Goal: Task Accomplishment & Management: Use online tool/utility

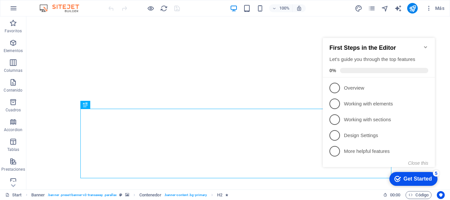
click at [427, 46] on icon "Minimize checklist" at bounding box center [425, 47] width 3 height 2
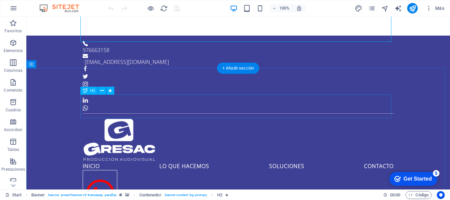
scroll to position [231, 0]
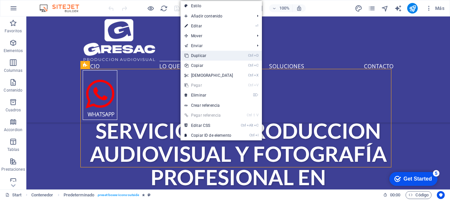
click at [255, 56] on icon "D" at bounding box center [256, 55] width 5 height 4
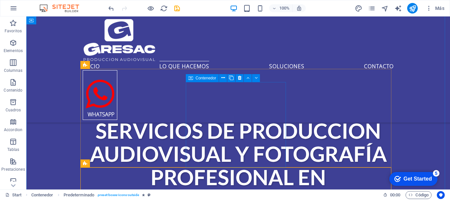
scroll to position [297, 0]
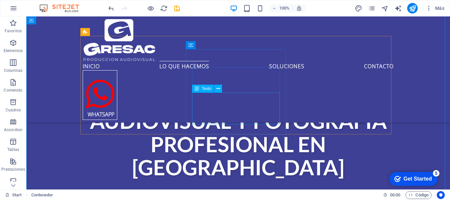
scroll to position [231, 0]
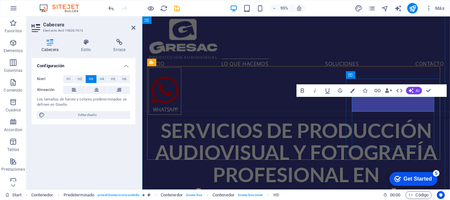
scroll to position [226, 0]
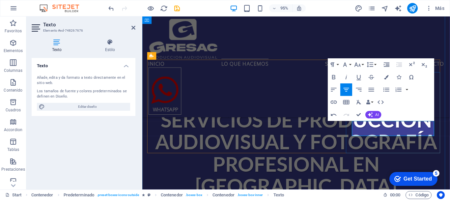
scroll to position [238, 0]
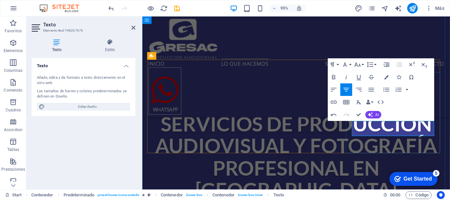
drag, startPoint x: 424, startPoint y: 138, endPoint x: 280, endPoint y: 19, distance: 186.3
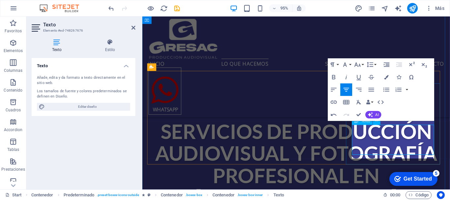
scroll to position [226, 0]
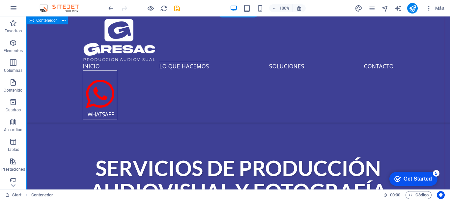
scroll to position [193, 0]
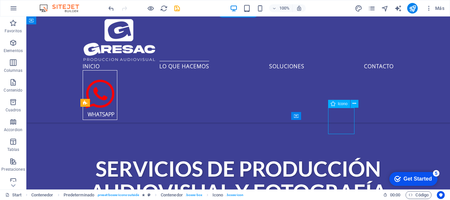
select select "xMidYMid"
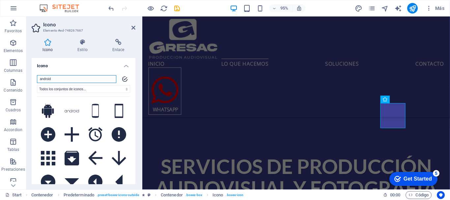
click at [79, 79] on input "android" at bounding box center [76, 79] width 79 height 8
drag, startPoint x: 79, startPoint y: 79, endPoint x: 32, endPoint y: 72, distance: 48.3
click at [32, 72] on div "android Todos los conjuntos de iconos... IcoFont Ionicons FontAwesome Brands Fo…" at bounding box center [84, 135] width 104 height 131
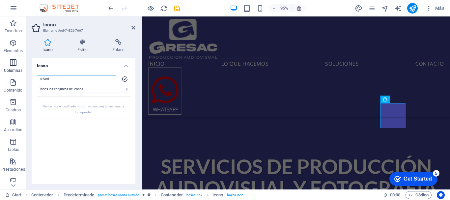
drag, startPoint x: 34, startPoint y: 76, endPoint x: 23, endPoint y: 75, distance: 10.9
click at [23, 75] on section "Favoritos Elementos Columnas Contenido Cuadros Accordion Tablas Prestaciones Im…" at bounding box center [225, 102] width 450 height 173
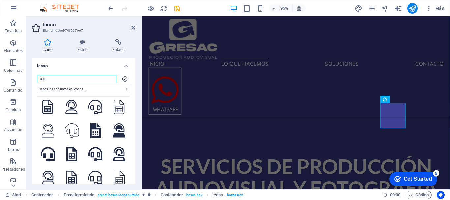
scroll to position [99, 0]
drag, startPoint x: 59, startPoint y: 80, endPoint x: 28, endPoint y: 79, distance: 31.7
click at [28, 79] on div "Icono Estilo Enlace Icono ads Todos los conjuntos de iconos... IcoFont Ionicons…" at bounding box center [83, 112] width 114 height 156
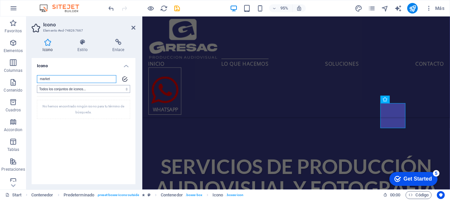
scroll to position [0, 0]
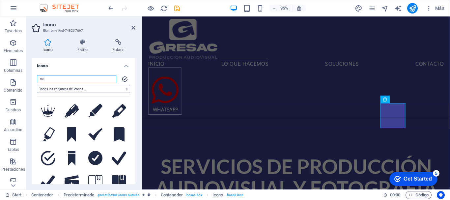
type input "m"
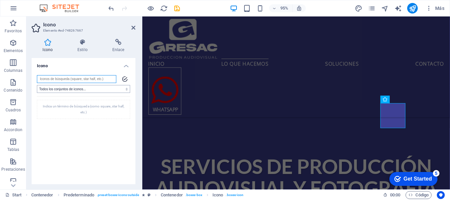
paste input "advertising"
drag, startPoint x: 94, startPoint y: 76, endPoint x: 0, endPoint y: 80, distance: 93.7
click at [0, 80] on section "Favoritos Elementos Columnas Contenido Cuadros Accordion Tablas Prestaciones Im…" at bounding box center [225, 102] width 450 height 173
paste input "bullhorn"
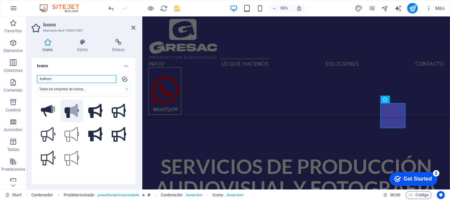
type input "bullhorn"
click at [70, 108] on icon at bounding box center [74, 111] width 8 height 14
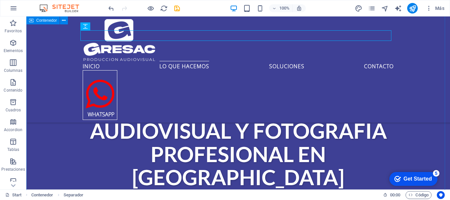
scroll to position [259, 0]
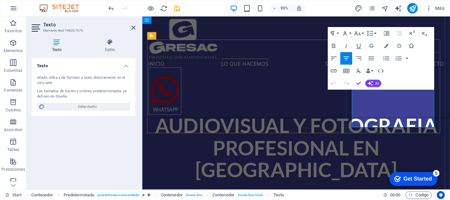
drag, startPoint x: 402, startPoint y: 127, endPoint x: 396, endPoint y: 128, distance: 5.6
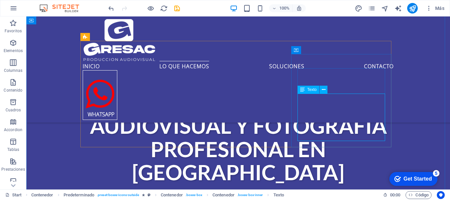
scroll to position [292, 0]
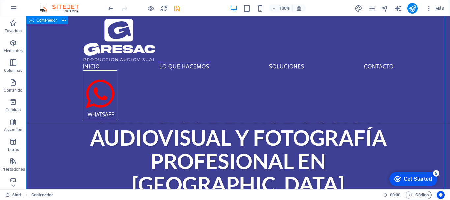
scroll to position [259, 0]
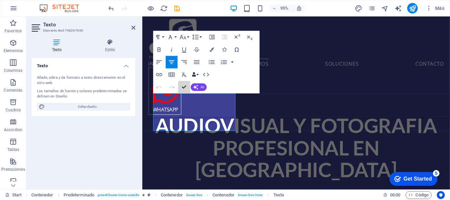
drag, startPoint x: 186, startPoint y: 85, endPoint x: 196, endPoint y: 78, distance: 12.2
click at [196, 78] on div "Paragraph Format Normal Heading 1 Heading 2 Heading 3 Heading 4 Heading 5 Headi…" at bounding box center [206, 62] width 106 height 63
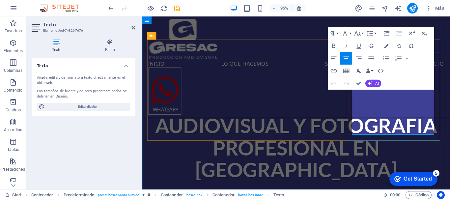
drag, startPoint x: 401, startPoint y: 98, endPoint x: 369, endPoint y: 95, distance: 32.4
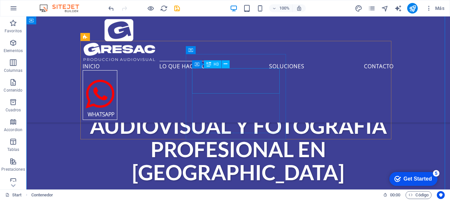
scroll to position [226, 0]
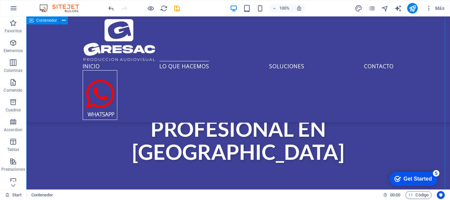
scroll to position [292, 0]
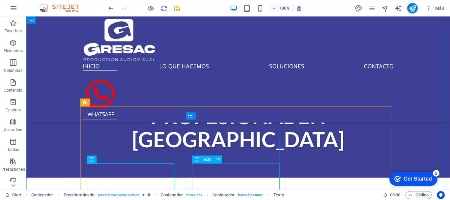
scroll to position [325, 0]
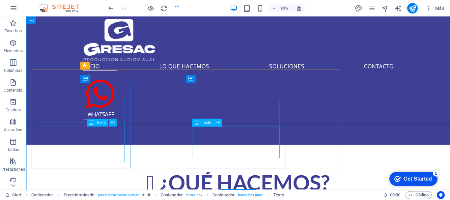
scroll to position [329, 0]
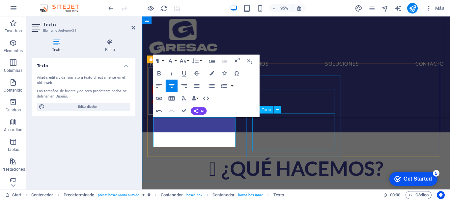
scroll to position [333, 0]
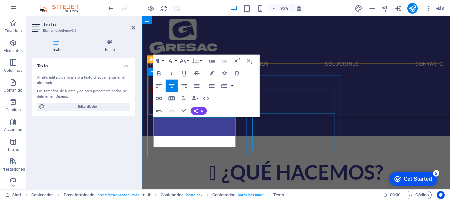
scroll to position [329, 0]
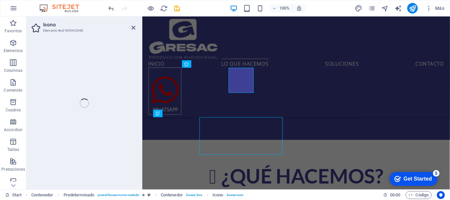
select select "xMidYMid"
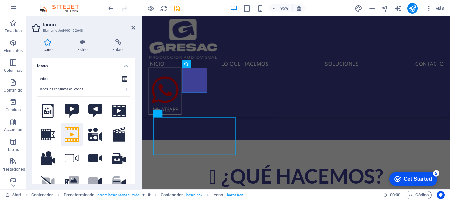
click at [56, 80] on input "video" at bounding box center [76, 79] width 79 height 8
drag, startPoint x: 22, startPoint y: 86, endPoint x: 17, endPoint y: 87, distance: 5.0
click at [19, 86] on section "Favoritos Elementos Columnas Contenido Cuadros Accordion Tablas Prestaciones Im…" at bounding box center [225, 102] width 450 height 173
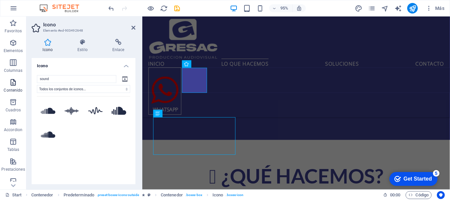
drag, startPoint x: 51, startPoint y: 80, endPoint x: 25, endPoint y: 80, distance: 25.4
click at [25, 80] on section "Favoritos Elementos Columnas Contenido Cuadros Accordion Tablas Prestaciones Im…" at bounding box center [225, 102] width 450 height 173
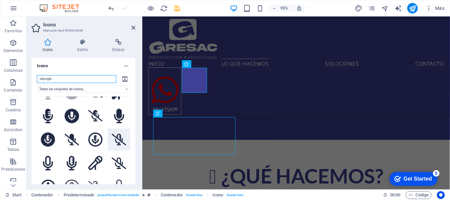
scroll to position [0, 0]
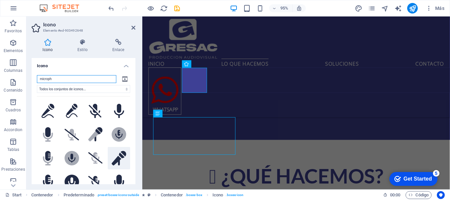
type input "microph"
click at [119, 154] on icon at bounding box center [119, 158] width 15 height 15
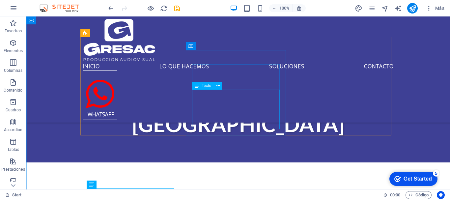
scroll to position [329, 0]
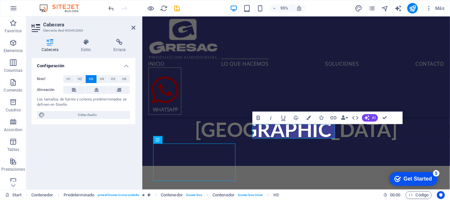
scroll to position [296, 0]
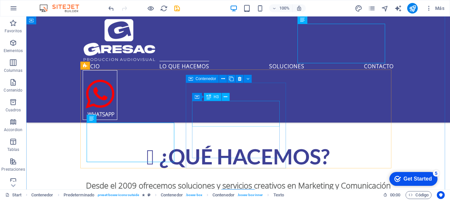
scroll to position [362, 0]
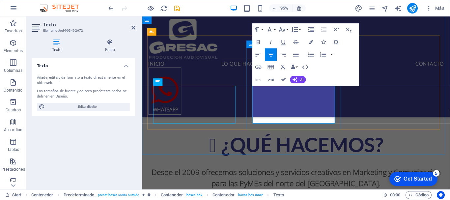
drag, startPoint x: 260, startPoint y: 93, endPoint x: 326, endPoint y: 133, distance: 77.6
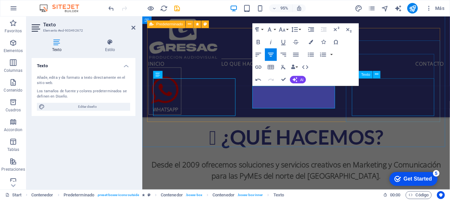
scroll to position [366, 0]
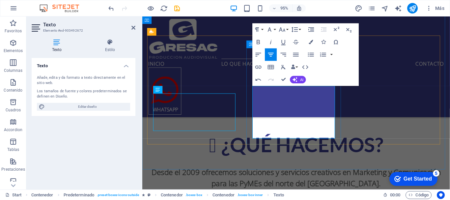
drag, startPoint x: 329, startPoint y: 125, endPoint x: 303, endPoint y: 128, distance: 26.8
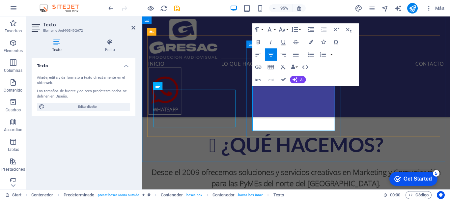
drag, startPoint x: 343, startPoint y: 95, endPoint x: 259, endPoint y: 96, distance: 84.1
drag, startPoint x: 326, startPoint y: 131, endPoint x: 322, endPoint y: 123, distance: 9.4
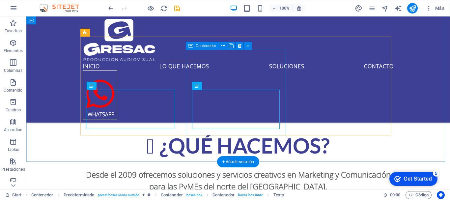
scroll to position [395, 0]
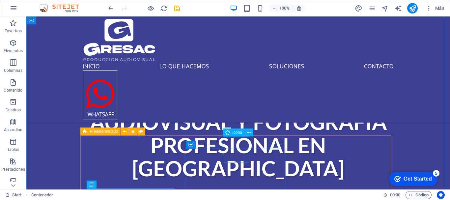
scroll to position [296, 0]
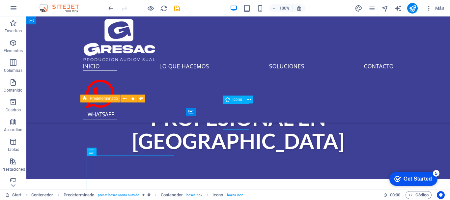
select select "xMidYMid"
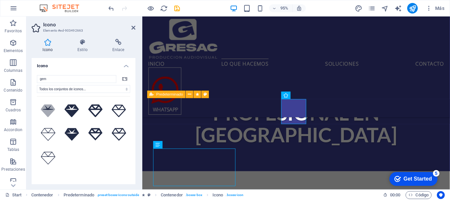
drag, startPoint x: 59, startPoint y: 78, endPoint x: 29, endPoint y: 78, distance: 29.3
click at [29, 78] on div "Icono Estilo Enlace Icono gem Todos los conjuntos de iconos... IcoFont Ionicons…" at bounding box center [83, 112] width 114 height 156
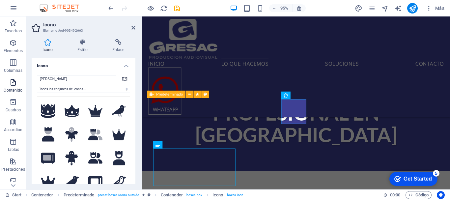
drag, startPoint x: 58, startPoint y: 79, endPoint x: 10, endPoint y: 78, distance: 48.8
click at [10, 78] on section "Favoritos Elementos Columnas Contenido Cuadros Accordion Tablas Prestaciones Im…" at bounding box center [225, 102] width 450 height 173
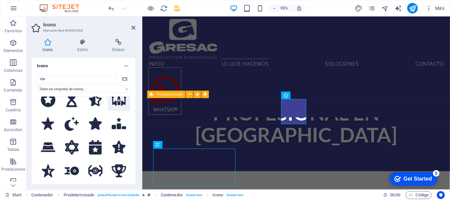
scroll to position [330, 0]
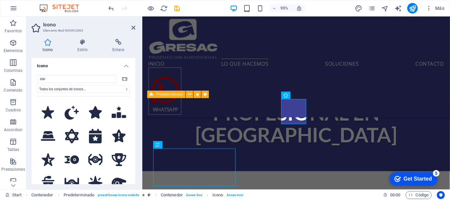
type input "star"
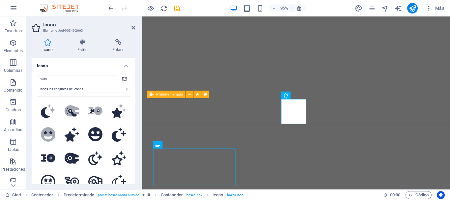
select select "xMidYMid"
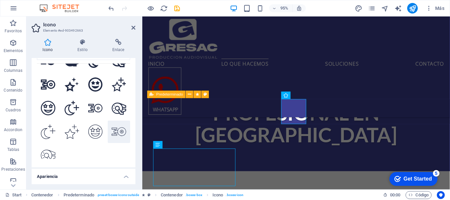
scroll to position [150, 0]
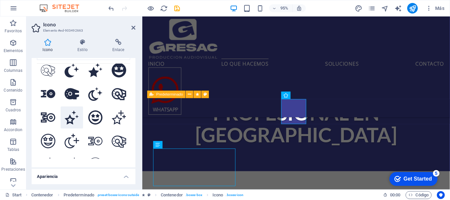
type input "stars"
click at [75, 114] on icon at bounding box center [72, 117] width 15 height 15
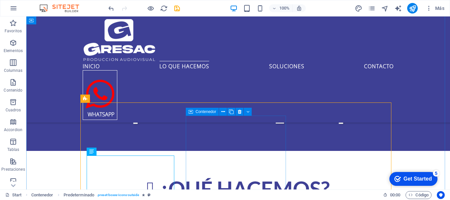
scroll to position [329, 0]
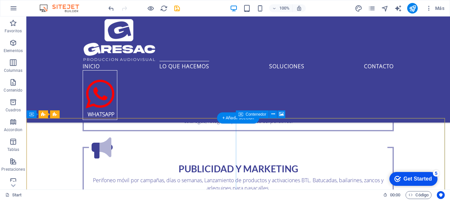
scroll to position [526, 0]
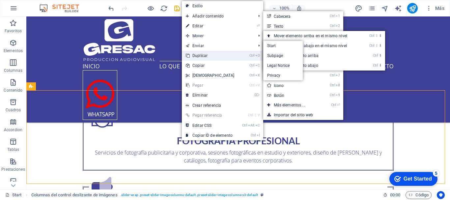
click at [219, 54] on link "Ctrl D Duplicar" at bounding box center [210, 56] width 57 height 10
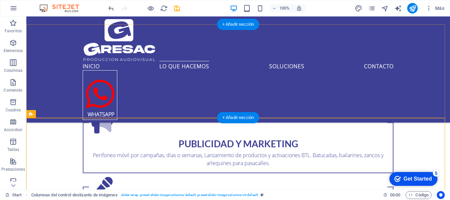
scroll to position [592, 0]
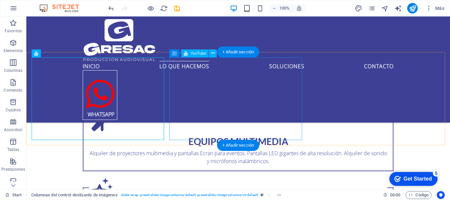
scroll to position [658, 0]
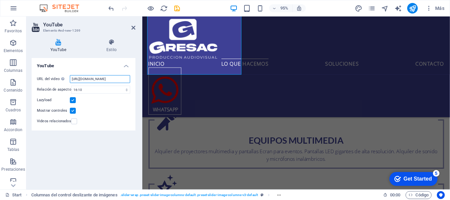
click at [105, 81] on input "https://www.youtube.com/watch?v=8dE1dF78phM" at bounding box center [100, 79] width 60 height 8
paste input "youtu.be/ZJmtCT45fmQ"
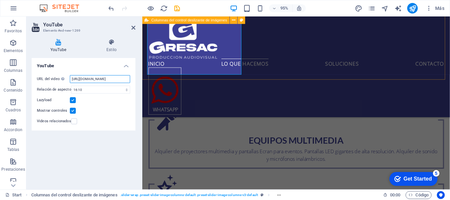
type input "https://youtu.be/ZJmtCT45fmQ"
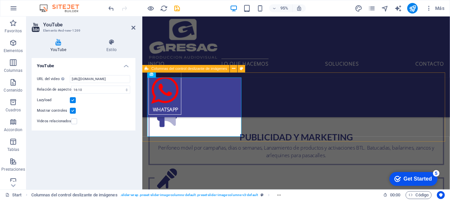
scroll to position [592, 0]
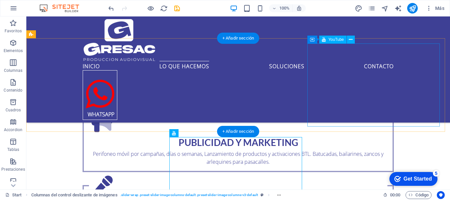
scroll to position [559, 0]
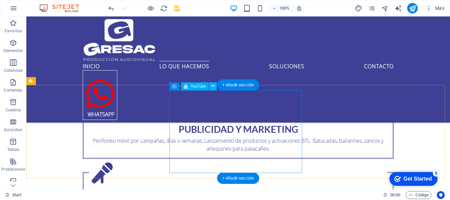
scroll to position [625, 0]
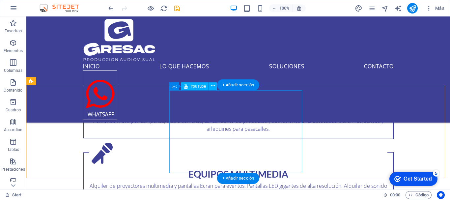
drag, startPoint x: 264, startPoint y: 115, endPoint x: 74, endPoint y: 107, distance: 189.4
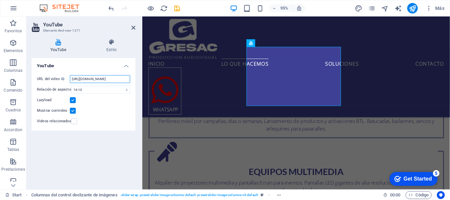
click at [92, 81] on input "https://www.youtube.com/watch?v=pAHYGQOy5zs" at bounding box center [100, 79] width 60 height 8
paste input "youtu.be/rJUmNMquB-Y"
type input "https://youtu.be/rJUmNMquB-Y"
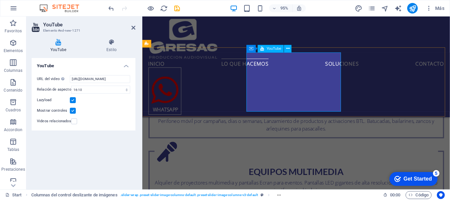
scroll to position [559, 0]
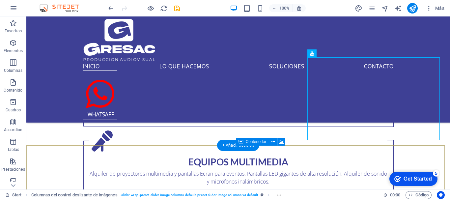
scroll to position [658, 0]
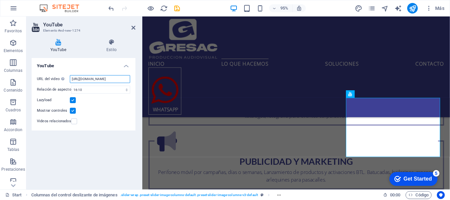
click at [111, 77] on input "https://www.youtube.com/watch?v=If8IdjSeWQw" at bounding box center [100, 79] width 60 height 8
paste input "youtu.be/8OFVGzX4LmE"
type input "https://youtu.be/8OFVGzX4LmE"
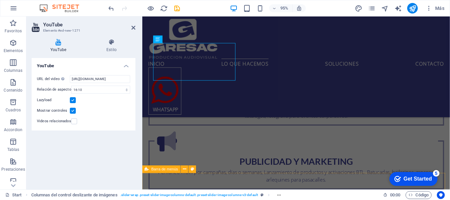
scroll to position [407, 0]
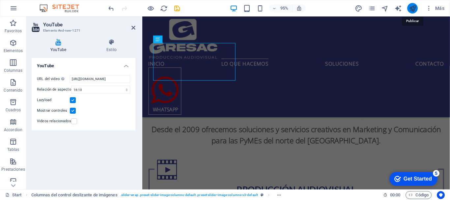
drag, startPoint x: 412, startPoint y: 11, endPoint x: 176, endPoint y: 103, distance: 253.6
click at [412, 11] on icon "publish" at bounding box center [413, 9] width 8 height 8
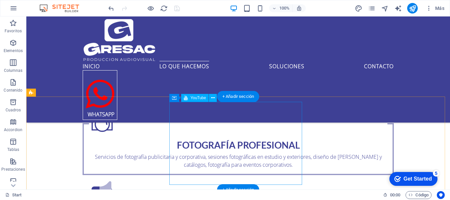
scroll to position [423, 0]
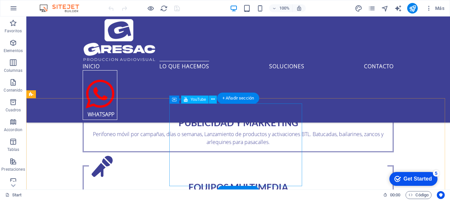
scroll to position [626, 0]
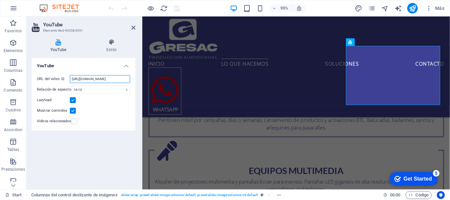
click at [109, 78] on input "https://www.youtube.com/watch?v=8OFVGzX4LmE" at bounding box center [100, 79] width 60 height 8
paste input "youtu.be/8OFVGzX4LmE?si=AvPrEwIJkq_kkb1s"
drag, startPoint x: 265, startPoint y: 95, endPoint x: 150, endPoint y: 80, distance: 115.3
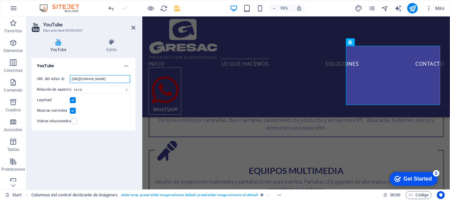
type input "https://youtu.be/8OFVGzX4LmE?si=AvPrEwIJkq_kkb1s"
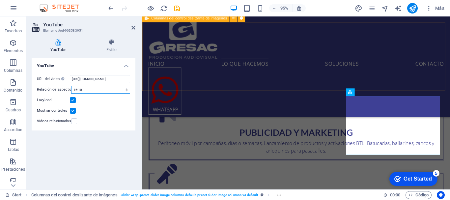
scroll to position [560, 0]
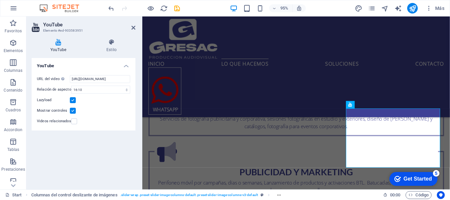
click at [112, 72] on div "URL del video Inserta (o pega) la URL de un vídeo. https://youtu.be/8OFVGzX4LmE…" at bounding box center [84, 100] width 104 height 61
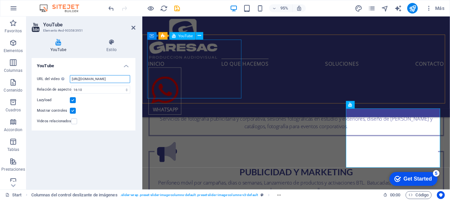
drag, startPoint x: 253, startPoint y: 94, endPoint x: 167, endPoint y: 83, distance: 86.7
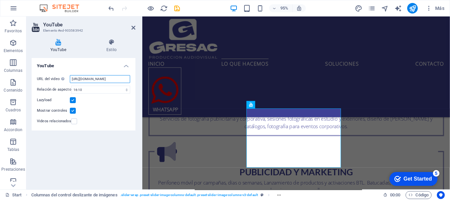
click at [113, 80] on input "https://www.youtube.com/watch?v=rJUmNMquB-Y" at bounding box center [100, 79] width 60 height 8
click at [113, 79] on input "https://www.youtube.com/watch?v=rJUmNMquB-Y" at bounding box center [100, 79] width 60 height 8
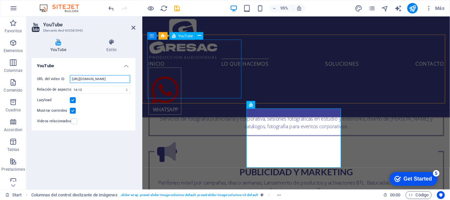
drag, startPoint x: 258, startPoint y: 95, endPoint x: 150, endPoint y: 84, distance: 109.0
click at [118, 80] on input "https://www.youtube.com/watch?v=rJUmNMquB-Y" at bounding box center [100, 79] width 60 height 8
paste input "youtu.be/rJUmNMquB-Y?si=jbKKhmTgvtWc8RgR"
type input "https://youtu.be/rJUmNMquB-Y?si=jbKKhmTgvtWc8RgR"
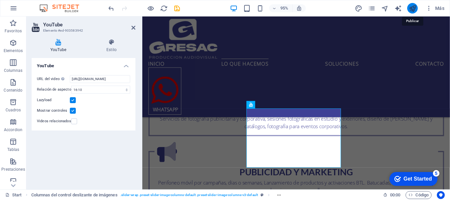
click at [414, 8] on icon "publish" at bounding box center [413, 9] width 8 height 8
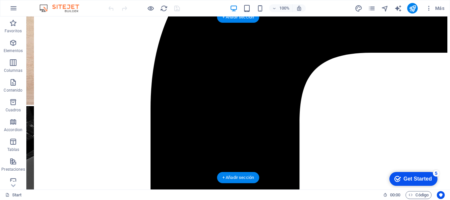
scroll to position [1022, 0]
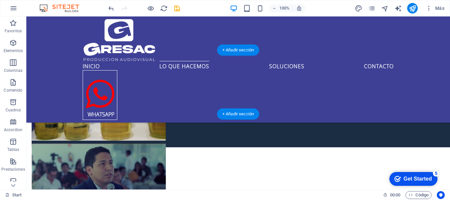
scroll to position [989, 0]
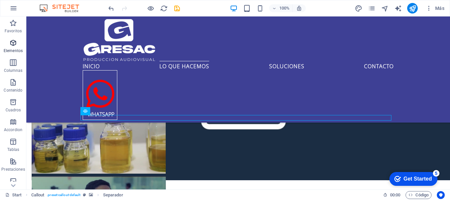
click at [14, 44] on icon "button" at bounding box center [13, 43] width 8 height 8
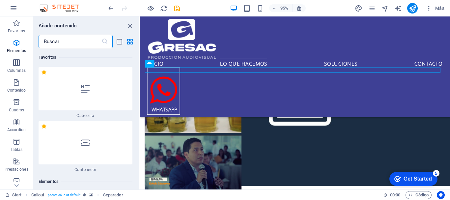
scroll to position [124, 0]
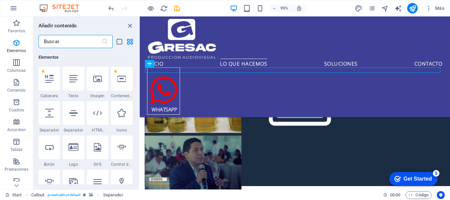
click at [77, 42] on input "text" at bounding box center [70, 41] width 63 height 13
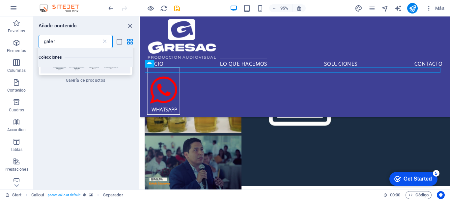
scroll to position [152, 0]
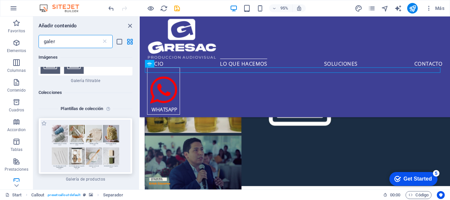
type input "galer"
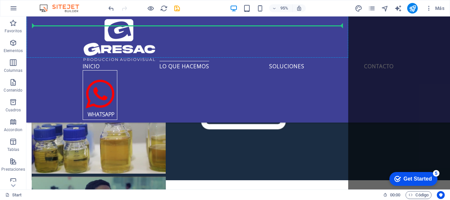
scroll to position [1033, 0]
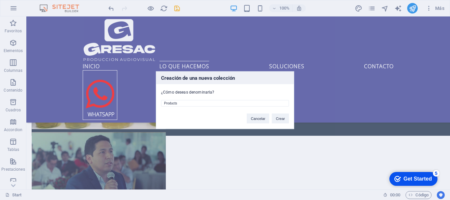
drag, startPoint x: 263, startPoint y: 105, endPoint x: 149, endPoint y: 98, distance: 114.3
click at [149, 98] on div "Creación de una nueva colección ¿Cómo deseas denominarla? Products Cancelar Cre…" at bounding box center [225, 100] width 450 height 200
type input "Portafolio de trabajos"
click at [283, 118] on button "Crear" at bounding box center [280, 118] width 17 height 10
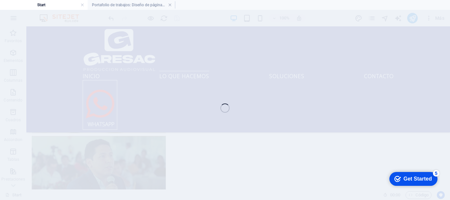
scroll to position [1035, 0]
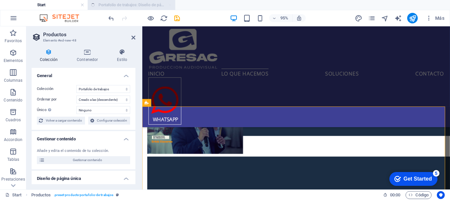
select select "createdAt_DESC"
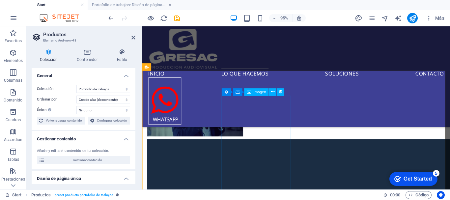
scroll to position [1054, 0]
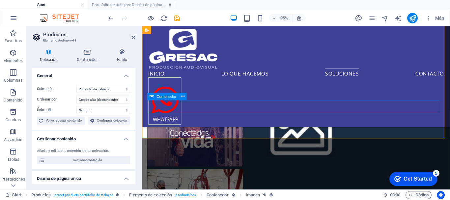
scroll to position [1219, 0]
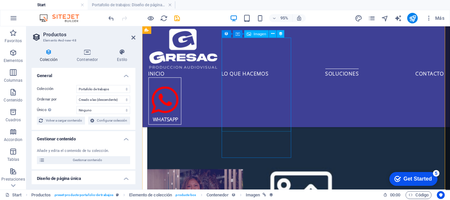
select select "px"
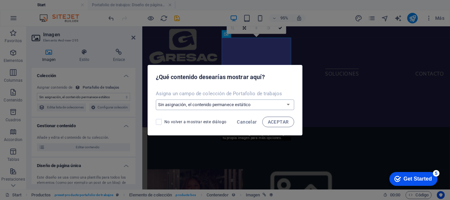
select select "image"
click at [245, 103] on select "Sin asignación, el contenido permanece estático Crear un campo nuevo Creado a l…" at bounding box center [225, 105] width 139 height 11
click at [245, 121] on span "Cancelar" at bounding box center [247, 121] width 20 height 5
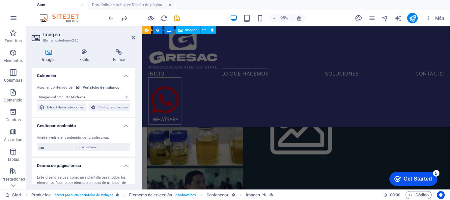
scroll to position [956, 0]
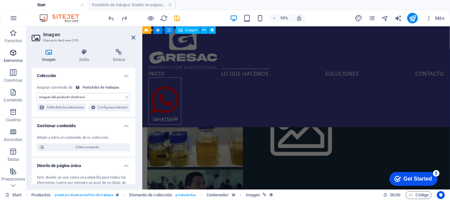
click at [16, 61] on p "Elementos" at bounding box center [13, 60] width 19 height 5
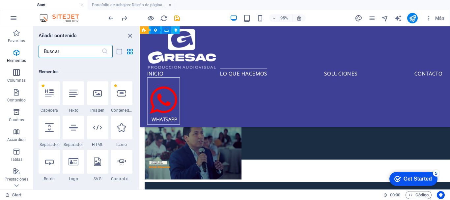
scroll to position [124, 0]
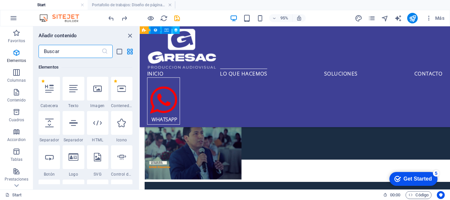
click at [83, 55] on input "text" at bounding box center [70, 51] width 63 height 13
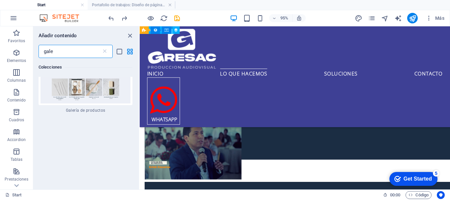
scroll to position [261, 0]
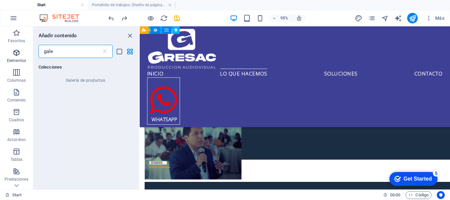
drag, startPoint x: 70, startPoint y: 50, endPoint x: 23, endPoint y: 50, distance: 46.8
click at [23, 50] on div "Favoritos Elementos Columnas Contenido Cuadros Accordion Tablas Prestaciones Im…" at bounding box center [70, 107] width 140 height 163
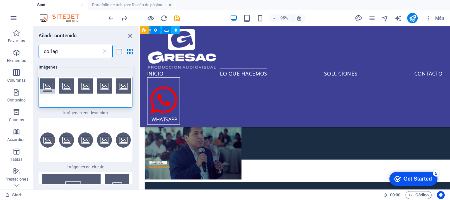
scroll to position [0, 0]
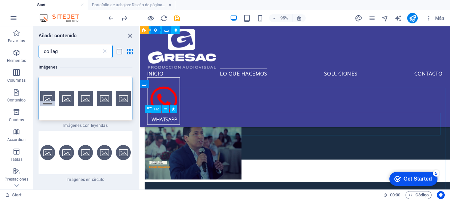
type input "collag"
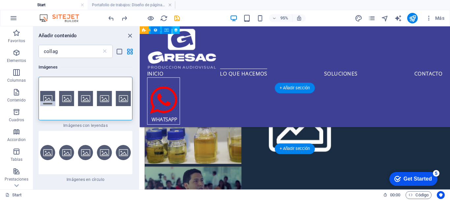
scroll to position [944, 0]
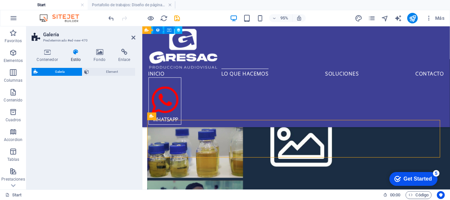
select select "rem"
select select "preset-gallery-v3-captions"
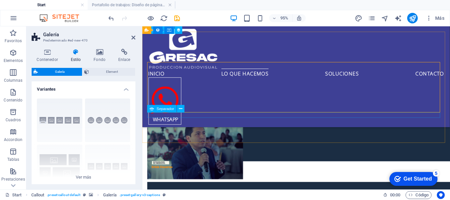
scroll to position [942, 0]
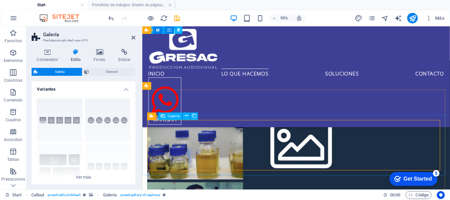
select select "4"
select select "px"
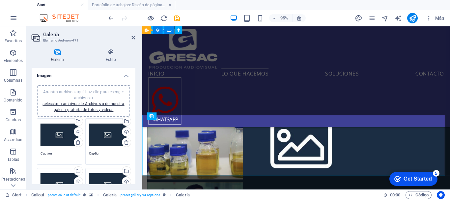
click at [59, 134] on div "Arrastra archivos aquí, haz clic para escoger archivos o selecciona archivos de…" at bounding box center [60, 135] width 38 height 26
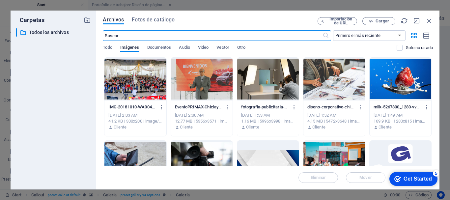
scroll to position [1117, 0]
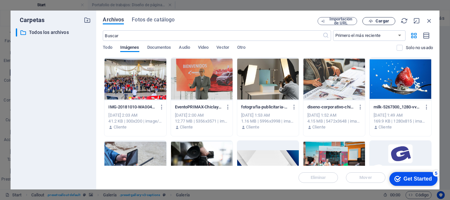
click at [387, 23] on span "Cargar" at bounding box center [383, 21] width 14 height 4
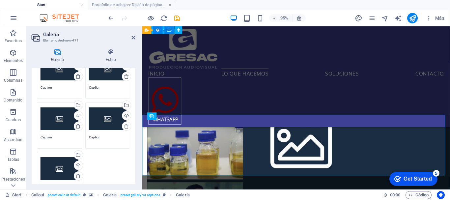
scroll to position [0, 0]
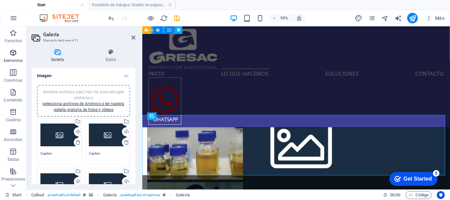
drag, startPoint x: 15, startPoint y: 56, endPoint x: 154, endPoint y: 84, distance: 141.1
click at [15, 56] on icon "button" at bounding box center [13, 53] width 8 height 8
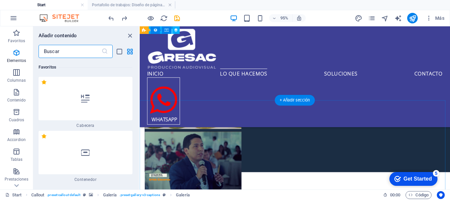
scroll to position [77, 0]
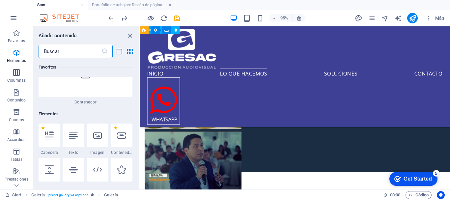
click at [76, 48] on input "text" at bounding box center [70, 51] width 63 height 13
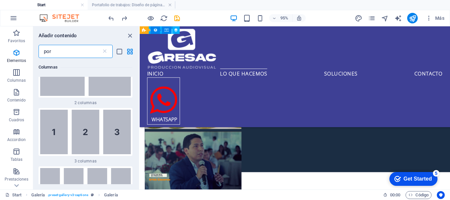
scroll to position [0, 0]
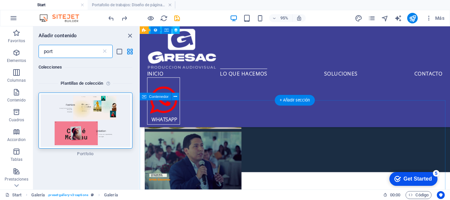
type input "port"
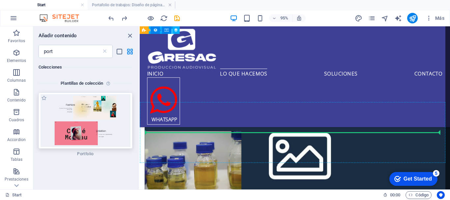
scroll to position [984, 0]
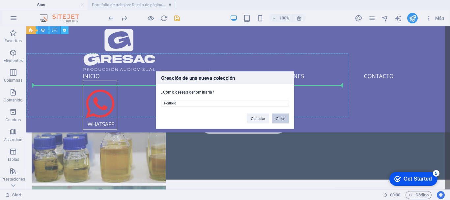
click at [277, 119] on button "Crear" at bounding box center [280, 118] width 17 height 10
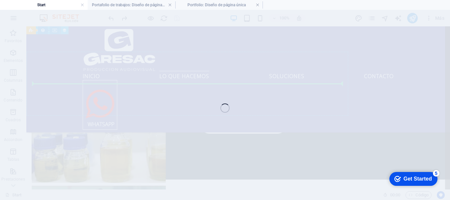
scroll to position [985, 0]
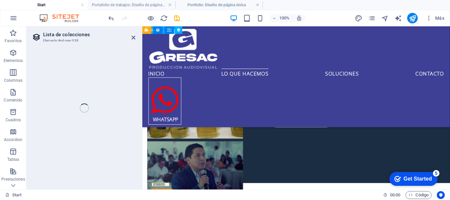
select select "68b8a139785fe3343405a434"
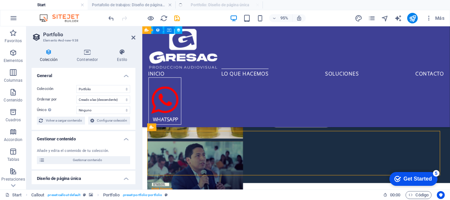
select select "createdAt_DESC"
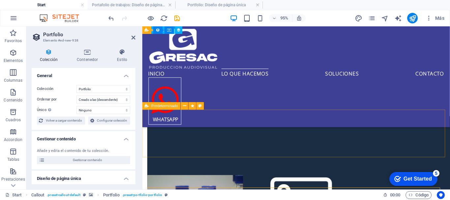
scroll to position [832, 0]
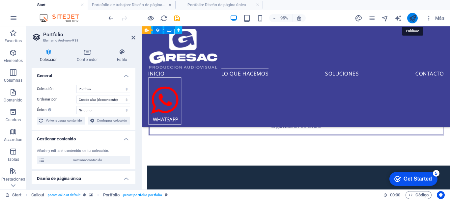
drag, startPoint x: 415, startPoint y: 17, endPoint x: 223, endPoint y: 66, distance: 198.1
click at [415, 17] on icon "publish" at bounding box center [413, 19] width 8 height 8
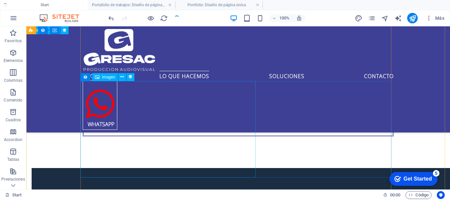
scroll to position [1499, 0]
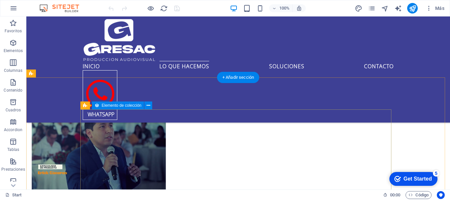
scroll to position [989, 0]
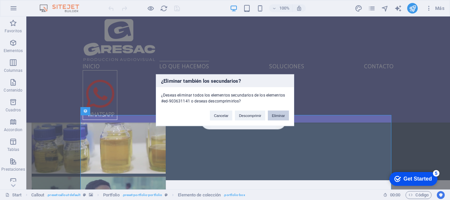
click at [278, 115] on button "Eliminar" at bounding box center [278, 115] width 21 height 10
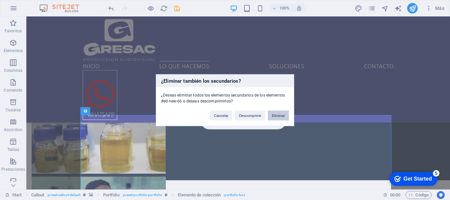
click at [276, 114] on button "Eliminar" at bounding box center [278, 115] width 21 height 10
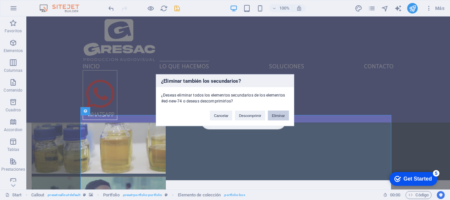
click at [280, 116] on button "Eliminar" at bounding box center [278, 115] width 21 height 10
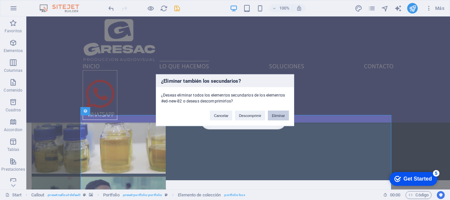
drag, startPoint x: 284, startPoint y: 116, endPoint x: 198, endPoint y: 91, distance: 89.7
click at [284, 116] on button "Eliminar" at bounding box center [278, 115] width 21 height 10
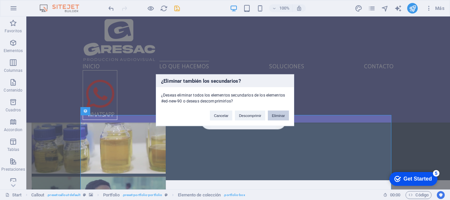
click at [281, 118] on button "Eliminar" at bounding box center [278, 115] width 21 height 10
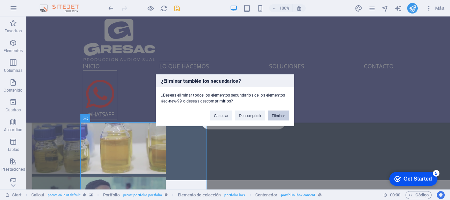
click at [272, 115] on button "Eliminar" at bounding box center [278, 115] width 21 height 10
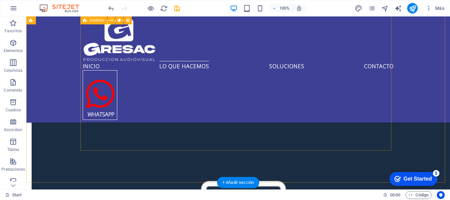
scroll to position [1318, 0]
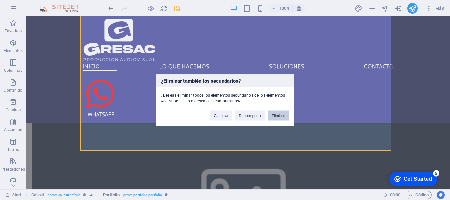
click at [279, 116] on button "Eliminar" at bounding box center [278, 115] width 21 height 10
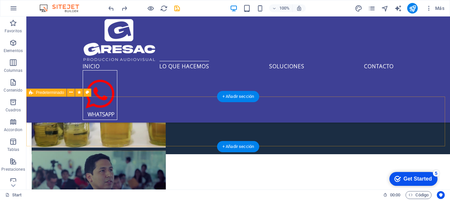
scroll to position [893, 0]
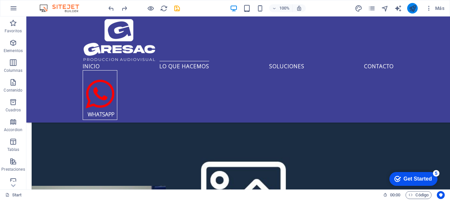
click at [415, 6] on icon "publish" at bounding box center [413, 9] width 8 height 8
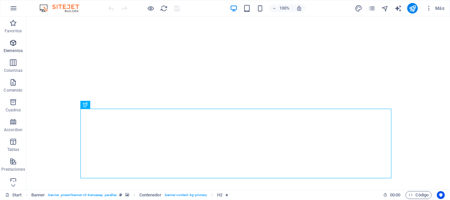
click at [17, 48] on span "Elementos" at bounding box center [13, 47] width 26 height 16
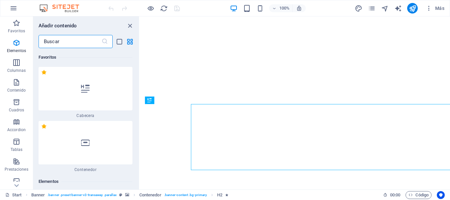
click at [83, 42] on input "text" at bounding box center [70, 41] width 63 height 13
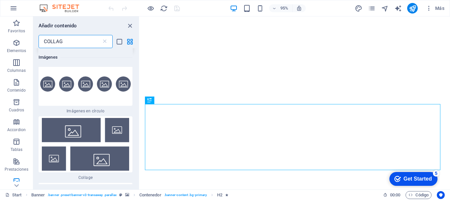
scroll to position [99, 0]
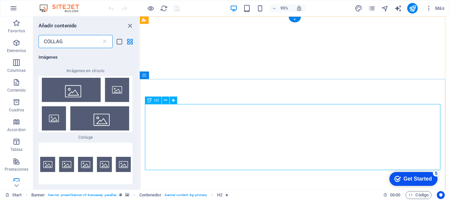
type input "COLLAG"
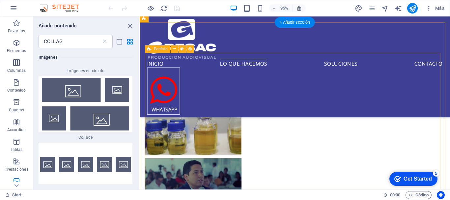
scroll to position [1022, 0]
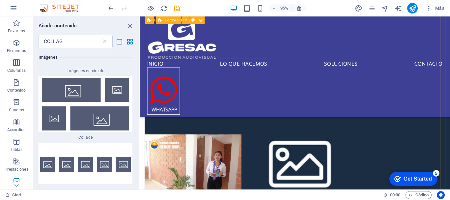
scroll to position [1121, 0]
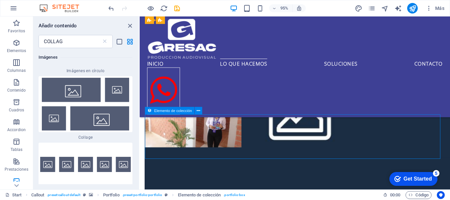
scroll to position [1220, 0]
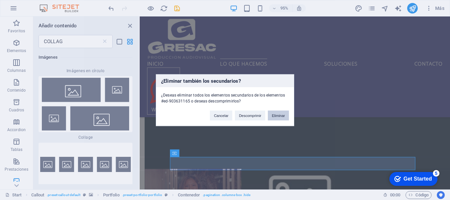
click at [274, 114] on button "Eliminar" at bounding box center [278, 115] width 21 height 10
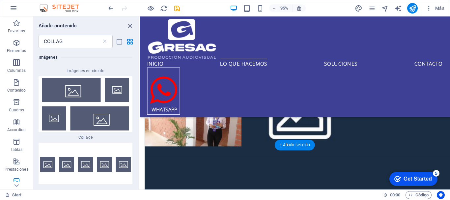
scroll to position [1121, 0]
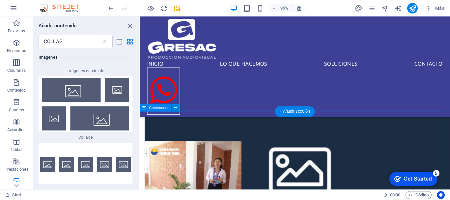
scroll to position [1088, 0]
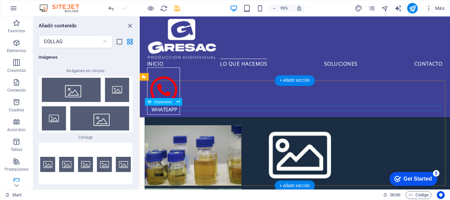
scroll to position [923, 0]
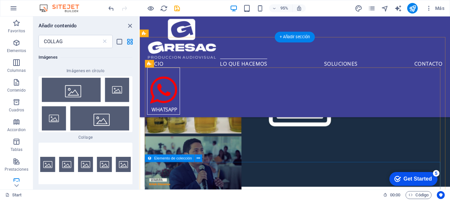
scroll to position [989, 0]
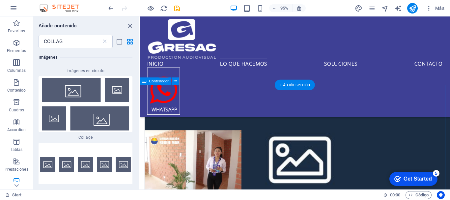
scroll to position [1088, 0]
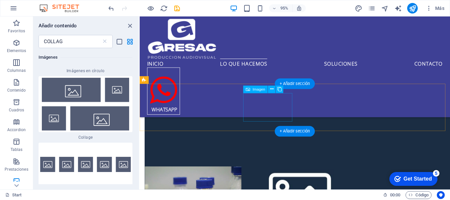
scroll to position [989, 0]
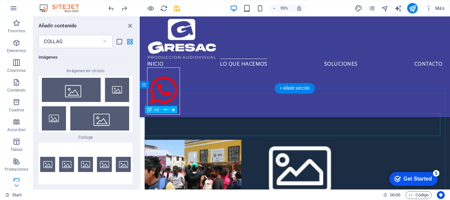
scroll to position [1582, 0]
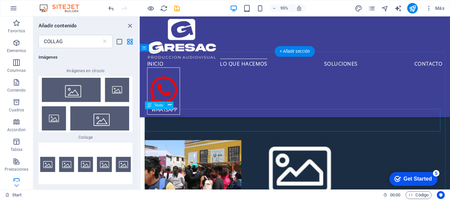
scroll to position [1450, 0]
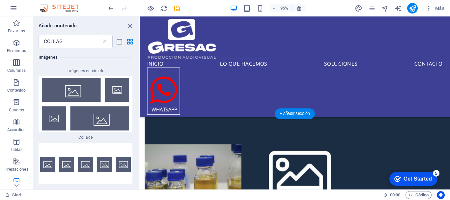
scroll to position [923, 0]
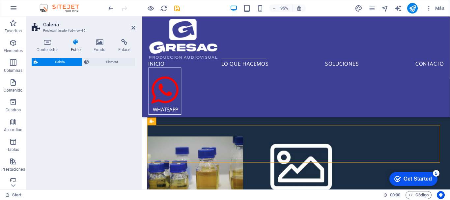
select select "rem"
select select "preset-gallery-v3-collage"
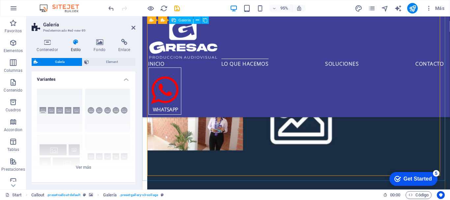
scroll to position [1185, 0]
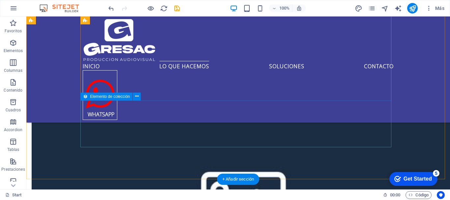
scroll to position [1759, 0]
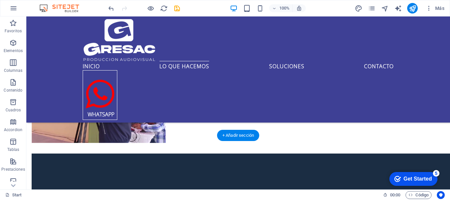
scroll to position [1660, 0]
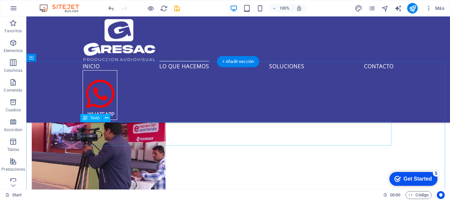
scroll to position [1594, 0]
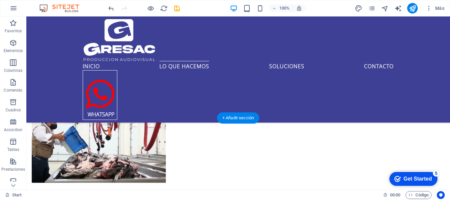
scroll to position [1429, 0]
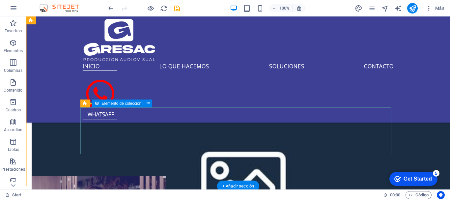
scroll to position [1363, 0]
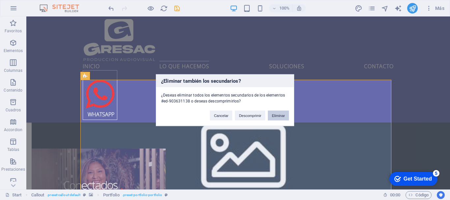
click at [281, 116] on button "Eliminar" at bounding box center [278, 115] width 21 height 10
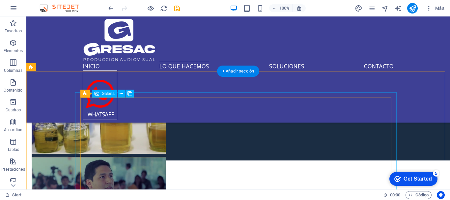
scroll to position [1001, 0]
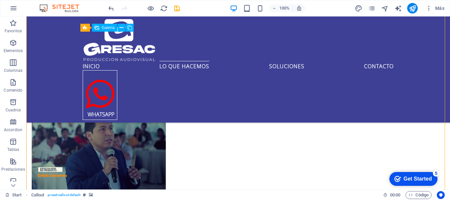
scroll to position [1067, 0]
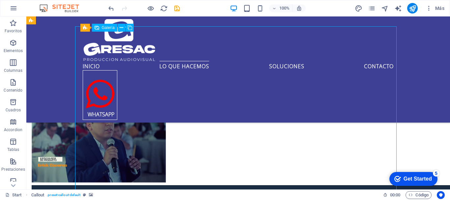
select select "4"
select select "px"
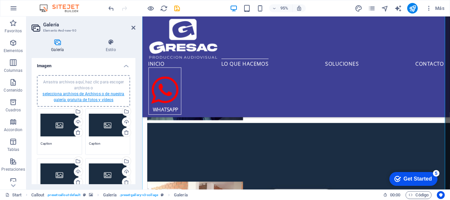
click at [106, 94] on link "selecciona archivos de Archivos o de nuestra galería gratuita de fotos y vídeos" at bounding box center [84, 97] width 82 height 11
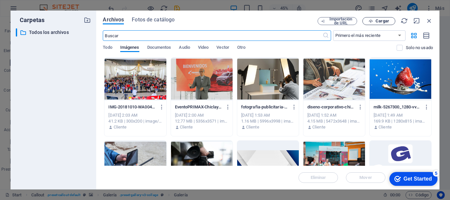
click at [381, 21] on span "Cargar" at bounding box center [383, 21] width 14 height 4
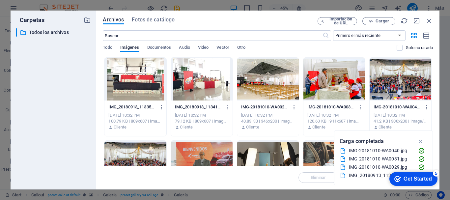
click at [404, 179] on div "Get Started" at bounding box center [418, 179] width 28 height 6
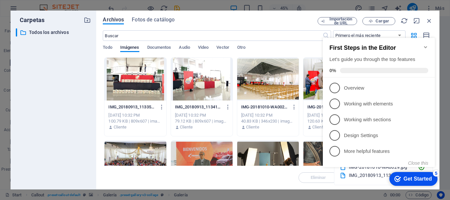
click at [426, 46] on icon "Minimize checklist" at bounding box center [425, 47] width 3 height 2
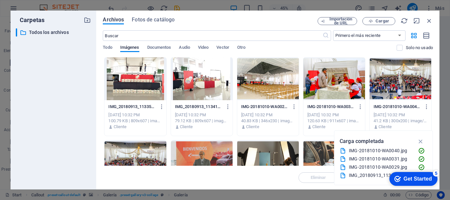
scroll to position [0, 0]
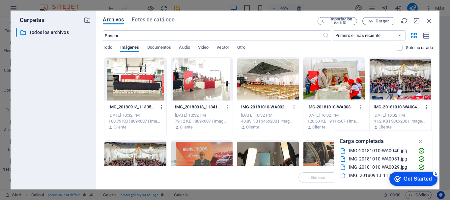
click at [147, 83] on div at bounding box center [135, 79] width 62 height 43
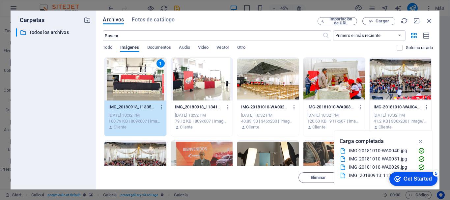
drag, startPoint x: 147, startPoint y: 83, endPoint x: 15, endPoint y: 72, distance: 132.3
click at [147, 83] on div "1" at bounding box center [135, 79] width 62 height 43
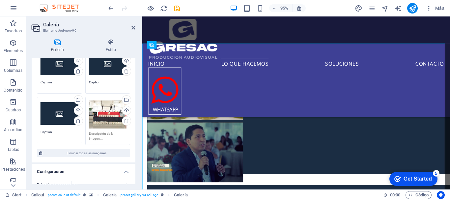
scroll to position [132, 0]
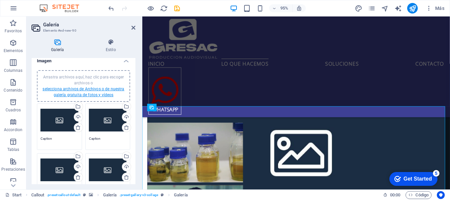
scroll to position [0, 0]
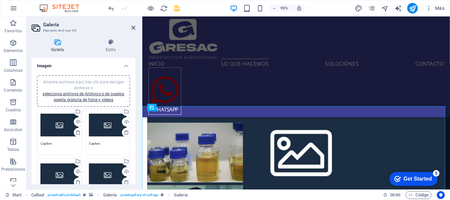
click at [62, 129] on div "Arrastra archivos aquí, haz clic para escoger archivos o selecciona archivos de…" at bounding box center [60, 125] width 38 height 26
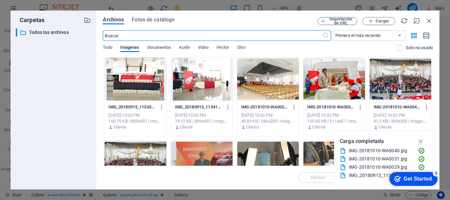
scroll to position [1133, 0]
click at [135, 81] on div at bounding box center [135, 79] width 62 height 43
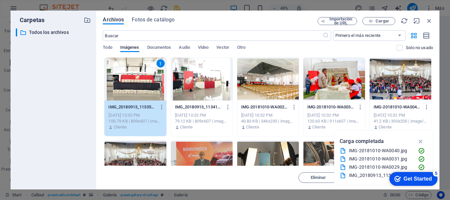
click at [135, 81] on div "1" at bounding box center [135, 79] width 62 height 43
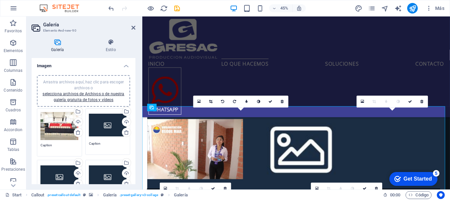
scroll to position [935, 0]
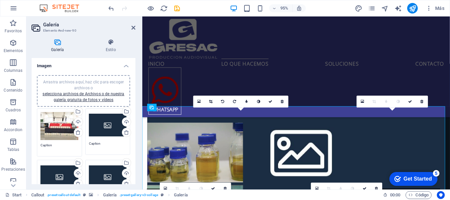
click at [99, 125] on div "Arrastra archivos aquí, haz clic para escoger archivos o selecciona archivos de…" at bounding box center [108, 125] width 38 height 26
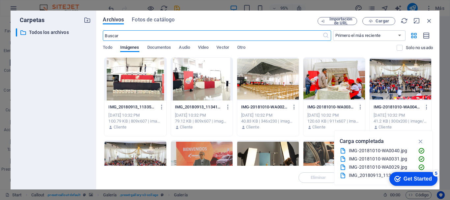
scroll to position [1133, 0]
click at [253, 76] on div at bounding box center [268, 79] width 62 height 43
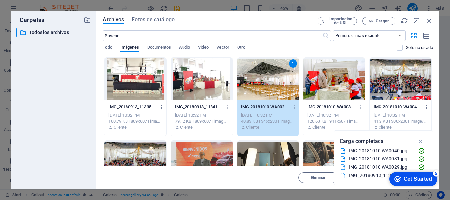
click at [252, 77] on div "1" at bounding box center [268, 79] width 62 height 43
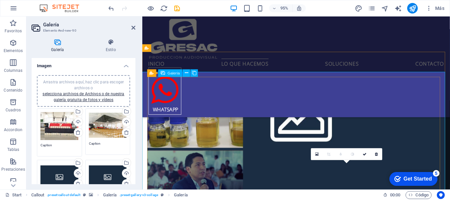
scroll to position [968, 0]
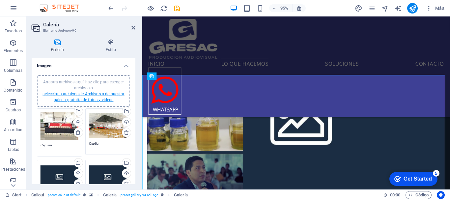
click at [106, 93] on link "selecciona archivos de Archivos o de nuestra galería gratuita de fotos y vídeos" at bounding box center [84, 97] width 82 height 11
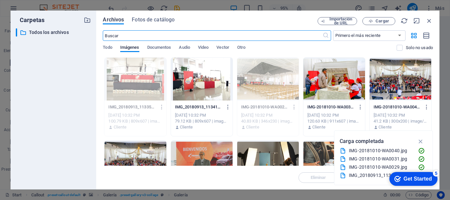
scroll to position [1166, 0]
click at [374, 20] on span "Cargar" at bounding box center [379, 21] width 27 height 4
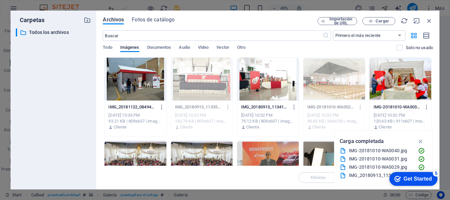
click at [145, 84] on div at bounding box center [135, 79] width 62 height 43
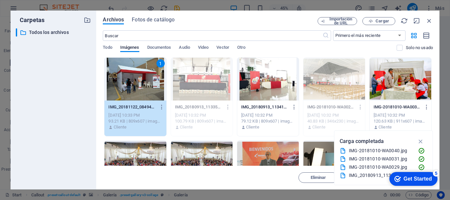
click at [145, 84] on div "1" at bounding box center [135, 79] width 62 height 43
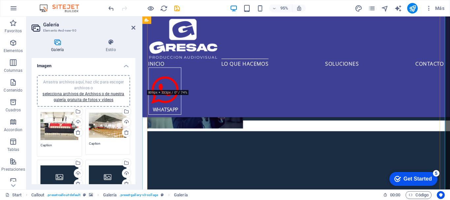
scroll to position [1067, 0]
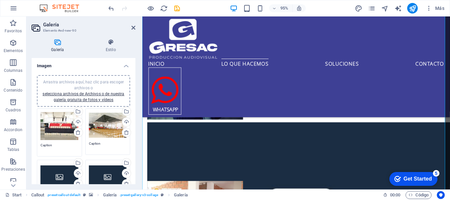
click at [52, 173] on div "Arrastra archivos aquí, haz clic para escoger archivos o selecciona archivos de…" at bounding box center [60, 176] width 38 height 26
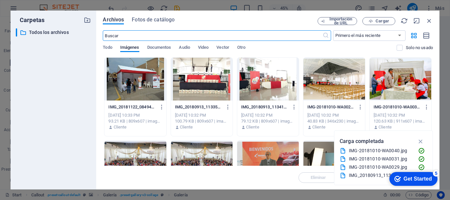
click at [135, 77] on div at bounding box center [135, 79] width 62 height 43
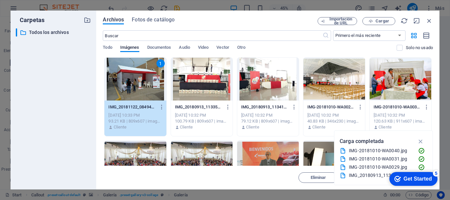
drag, startPoint x: 135, startPoint y: 77, endPoint x: 77, endPoint y: 98, distance: 62.2
click at [135, 77] on div "1" at bounding box center [135, 79] width 62 height 43
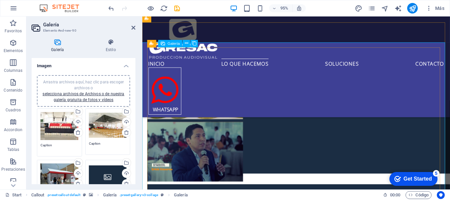
scroll to position [1068, 0]
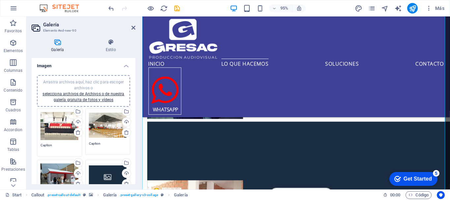
click at [105, 167] on div "Arrastra archivos aquí, haz clic para escoger archivos o selecciona archivos de…" at bounding box center [108, 176] width 38 height 26
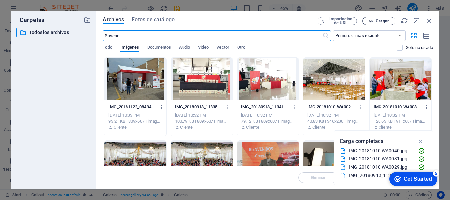
click at [375, 19] on span "Cargar" at bounding box center [379, 21] width 27 height 4
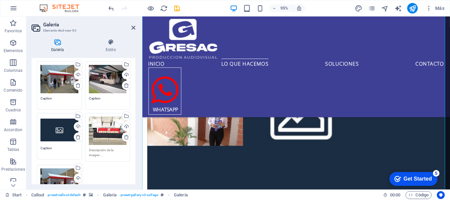
scroll to position [99, 0]
click at [55, 128] on div "Arrastra archivos aquí, haz clic para escoger archivos o selecciona archivos de…" at bounding box center [60, 129] width 38 height 26
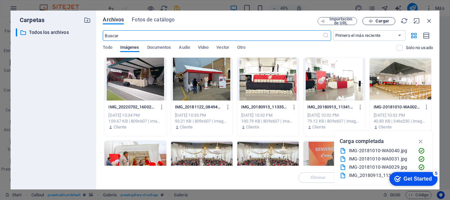
click at [378, 20] on span "Cargar" at bounding box center [383, 21] width 14 height 4
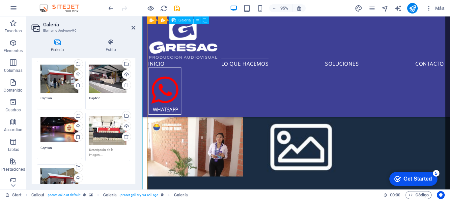
scroll to position [1168, 0]
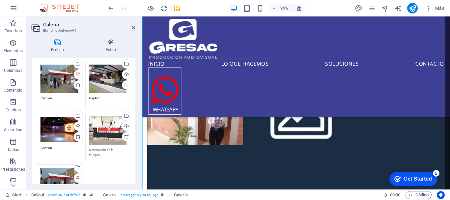
click at [110, 127] on div "Arrastra archivos aquí, haz clic para escoger archivos o selecciona archivos de…" at bounding box center [108, 130] width 38 height 28
click at [110, 127] on body "GRESAC - Servicios de Filmación y Fotografía Profesional en Chiclayo Start Favo…" at bounding box center [225, 100] width 450 height 200
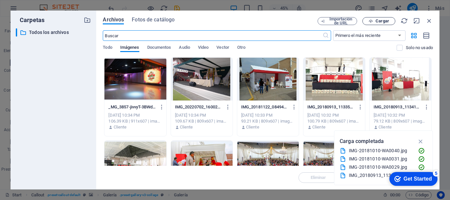
click at [372, 18] on button "Cargar" at bounding box center [379, 21] width 33 height 8
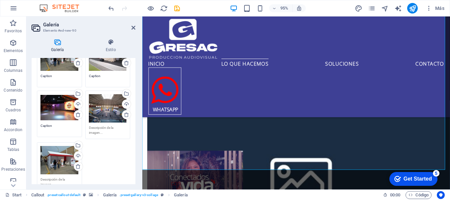
scroll to position [165, 0]
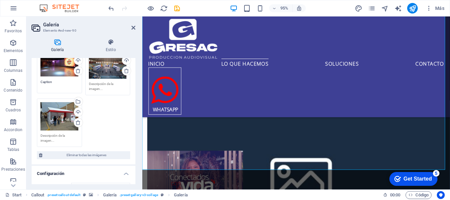
click at [60, 115] on div "Arrastra archivos aquí, haz clic para escoger archivos o selecciona archivos de…" at bounding box center [60, 116] width 38 height 28
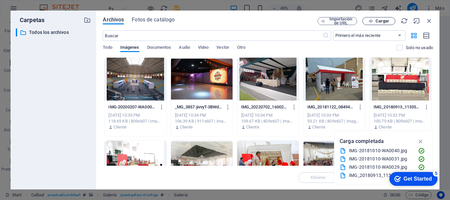
click at [386, 20] on span "Cargar" at bounding box center [383, 21] width 14 height 4
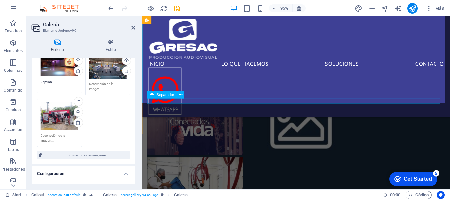
scroll to position [1268, 0]
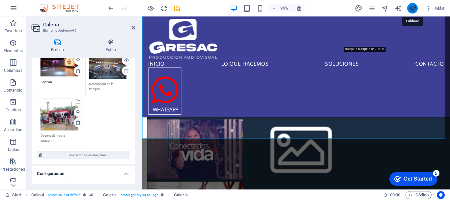
click at [413, 7] on icon "publish" at bounding box center [413, 9] width 8 height 8
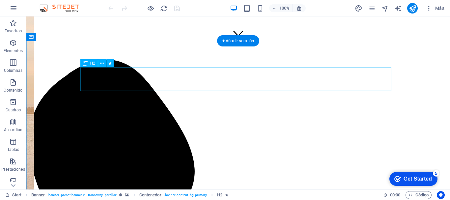
scroll to position [165, 0]
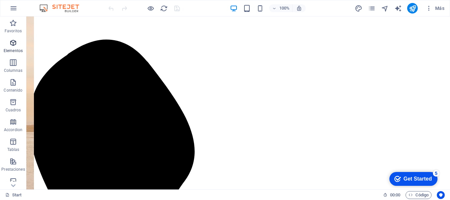
click at [15, 47] on span "Elementos" at bounding box center [13, 47] width 26 height 16
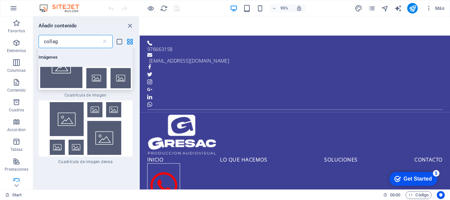
scroll to position [264, 0]
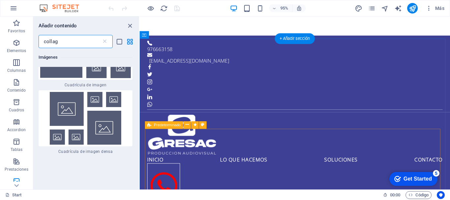
type input "collag"
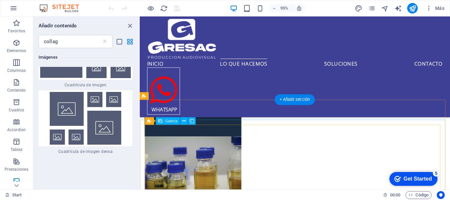
scroll to position [923, 0]
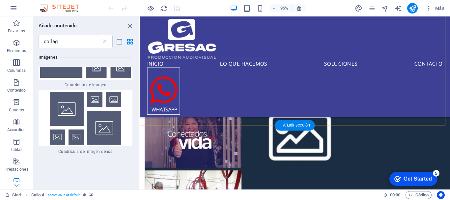
scroll to position [1252, 0]
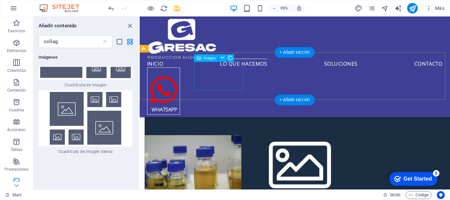
scroll to position [956, 0]
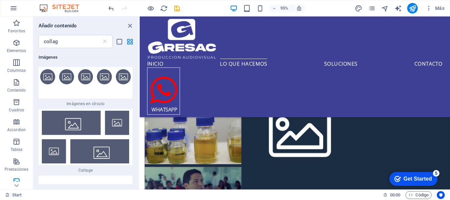
scroll to position [0, 0]
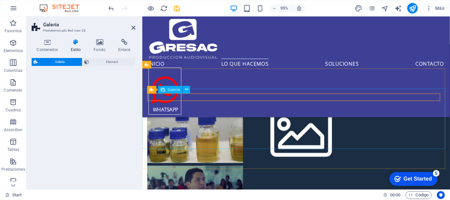
select select "rem"
select select "preset-gallery-v3-captions"
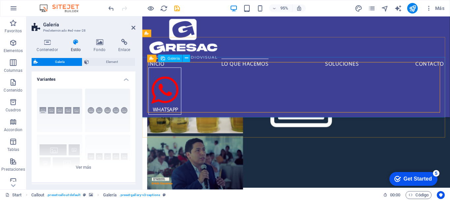
scroll to position [954, 0]
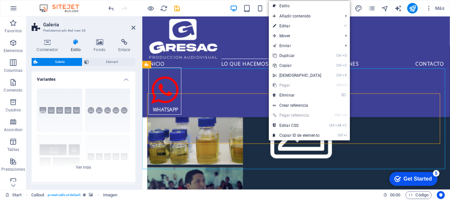
scroll to position [1009, 0]
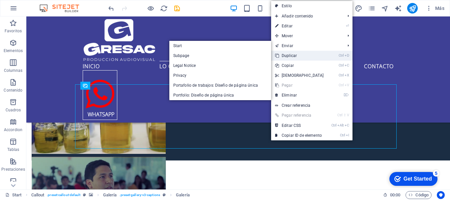
drag, startPoint x: 302, startPoint y: 55, endPoint x: 275, endPoint y: 38, distance: 31.4
click at [302, 55] on link "Ctrl D Duplicar" at bounding box center [299, 56] width 57 height 10
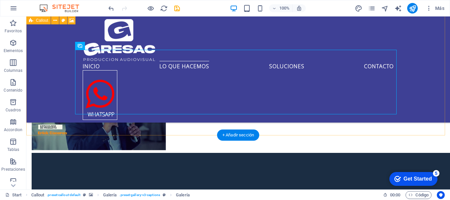
scroll to position [1107, 0]
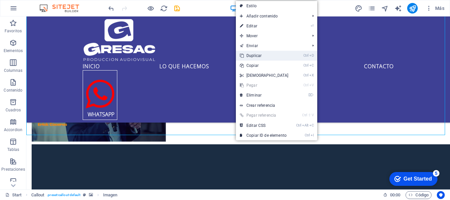
drag, startPoint x: 256, startPoint y: 54, endPoint x: 230, endPoint y: 39, distance: 30.7
click at [256, 54] on link "Ctrl D Duplicar" at bounding box center [264, 56] width 57 height 10
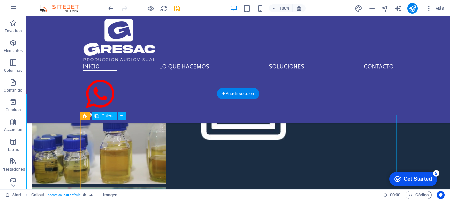
scroll to position [1009, 0]
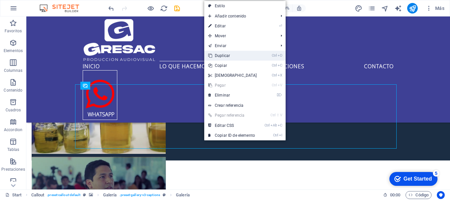
click at [227, 54] on link "Ctrl D Duplicar" at bounding box center [232, 56] width 57 height 10
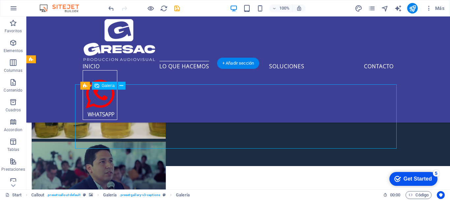
select select "4"
select select "px"
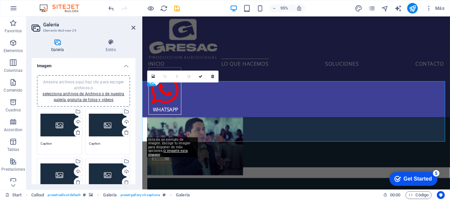
scroll to position [962, 0]
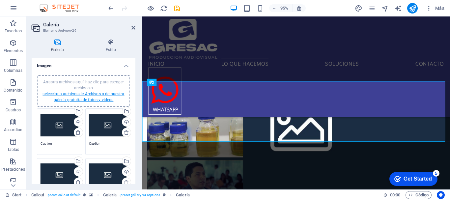
click at [75, 93] on link "selecciona archivos de Archivos o de nuestra galería gratuita de fotos y vídeos" at bounding box center [84, 97] width 82 height 11
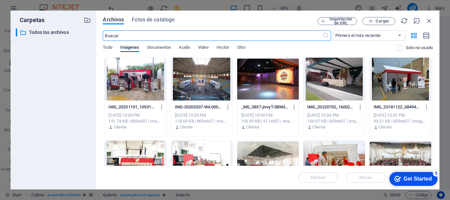
scroll to position [1159, 0]
click at [143, 74] on div at bounding box center [135, 79] width 62 height 43
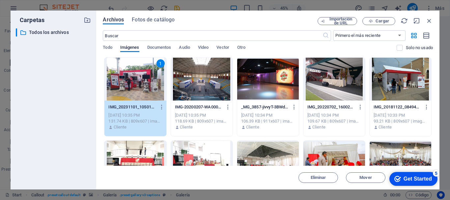
drag, startPoint x: 143, startPoint y: 74, endPoint x: 62, endPoint y: 82, distance: 81.1
click at [143, 74] on div "1" at bounding box center [135, 79] width 62 height 43
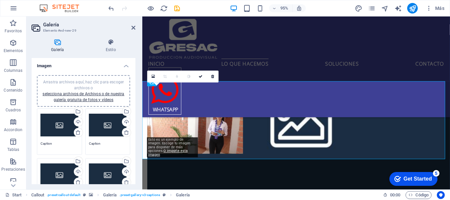
scroll to position [962, 0]
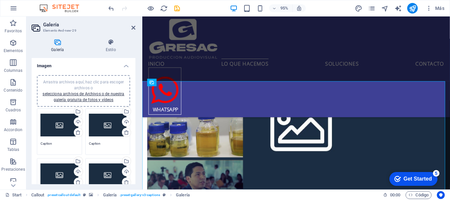
click at [55, 126] on div "Arrastra archivos aquí, haz clic para escoger archivos o selecciona archivos de…" at bounding box center [60, 125] width 38 height 26
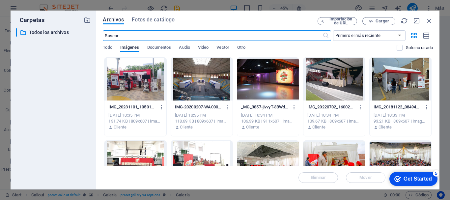
scroll to position [1159, 0]
click at [147, 72] on div at bounding box center [135, 79] width 62 height 43
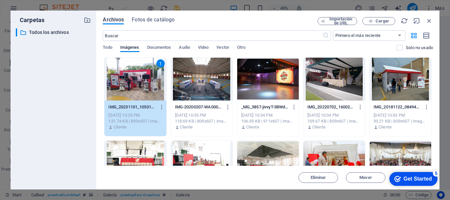
drag, startPoint x: 147, startPoint y: 72, endPoint x: 2, endPoint y: 87, distance: 145.1
click at [147, 72] on div "1" at bounding box center [135, 79] width 62 height 43
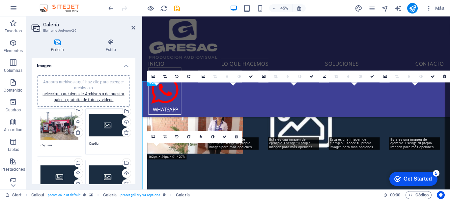
scroll to position [962, 0]
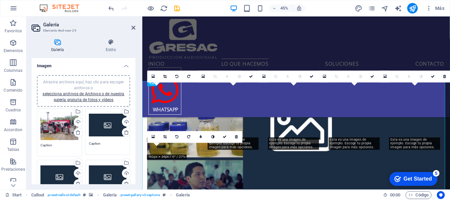
click at [106, 127] on div "Arrastra archivos aquí, haz clic para escoger archivos o selecciona archivos de…" at bounding box center [108, 125] width 38 height 26
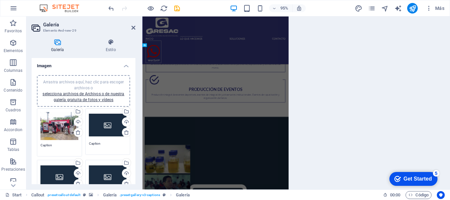
scroll to position [1159, 0]
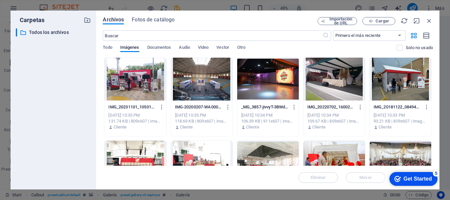
click at [190, 78] on div at bounding box center [202, 79] width 62 height 43
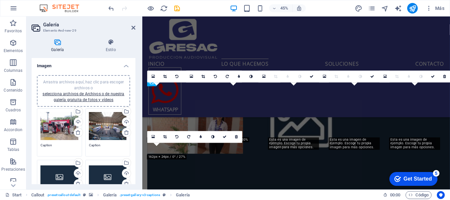
scroll to position [962, 0]
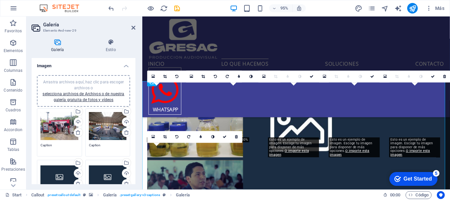
click at [62, 178] on div "Arrastra archivos aquí, haz clic para escoger archivos o selecciona archivos de…" at bounding box center [60, 176] width 38 height 26
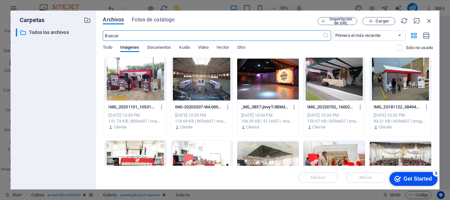
scroll to position [1159, 0]
click at [257, 79] on div at bounding box center [268, 79] width 62 height 43
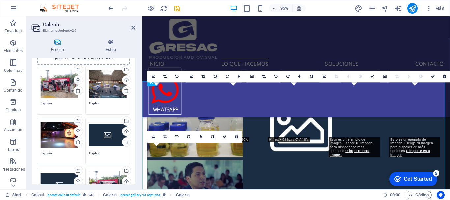
scroll to position [66, 0]
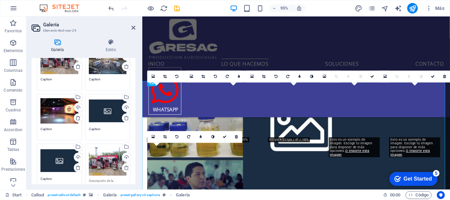
click at [104, 111] on div "Arrastra archivos aquí, haz clic para escoger archivos o selecciona archivos de…" at bounding box center [108, 111] width 38 height 26
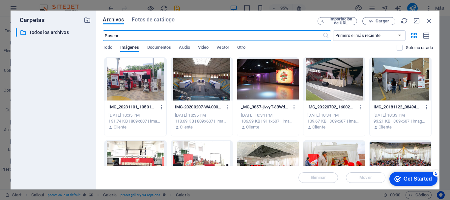
scroll to position [1159, 0]
click at [341, 76] on div at bounding box center [335, 79] width 62 height 43
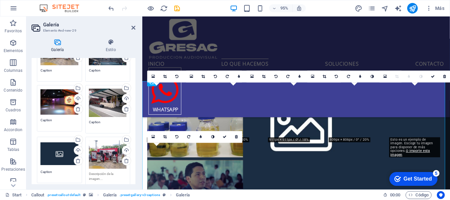
scroll to position [66, 0]
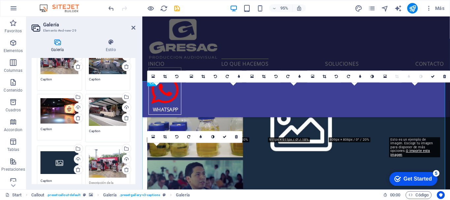
click at [54, 160] on div "Arrastra archivos aquí, haz clic para escoger archivos o selecciona archivos de…" at bounding box center [60, 162] width 38 height 26
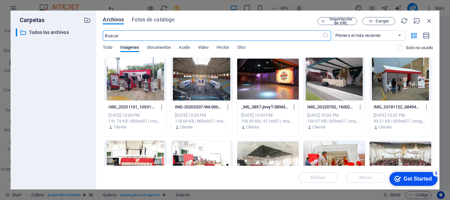
click at [400, 85] on div at bounding box center [401, 79] width 62 height 43
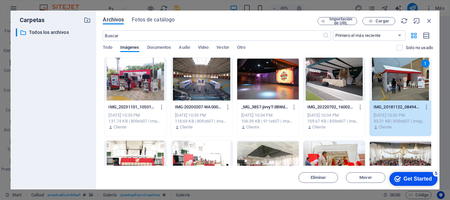
drag, startPoint x: 400, startPoint y: 85, endPoint x: 127, endPoint y: 75, distance: 272.8
click at [400, 85] on div "1" at bounding box center [401, 79] width 62 height 43
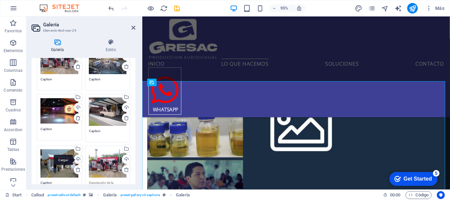
scroll to position [99, 0]
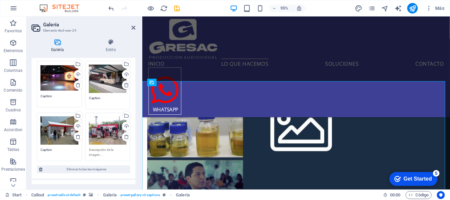
click at [102, 126] on div "Arrastra archivos aquí, haz clic para escoger archivos o selecciona archivos de…" at bounding box center [108, 130] width 38 height 28
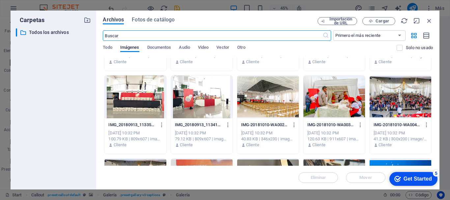
scroll to position [66, 0]
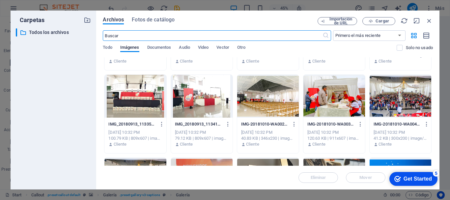
click at [146, 99] on div at bounding box center [135, 96] width 62 height 43
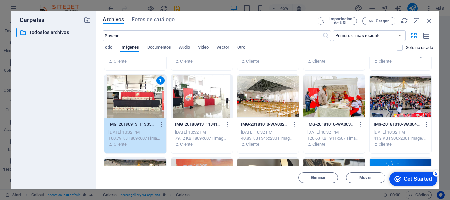
click at [146, 99] on div "1" at bounding box center [135, 96] width 62 height 43
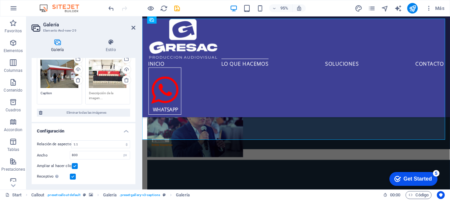
scroll to position [165, 0]
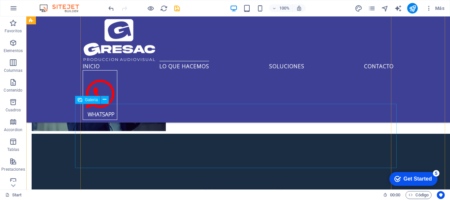
scroll to position [1052, 0]
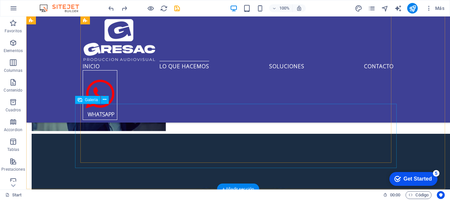
scroll to position [1019, 0]
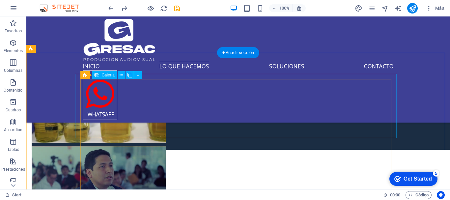
select select "4"
select select "px"
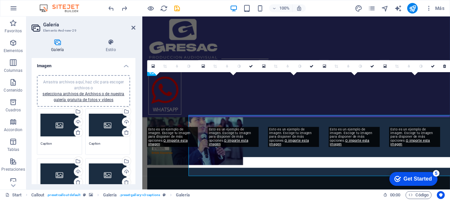
scroll to position [973, 0]
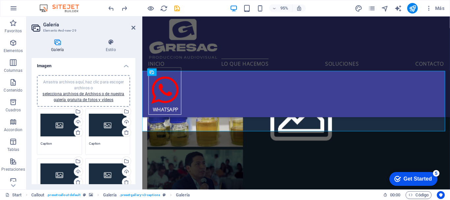
click at [63, 127] on div "Arrastra archivos aquí, haz clic para escoger archivos o selecciona archivos de…" at bounding box center [60, 125] width 38 height 26
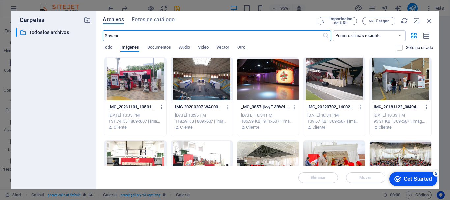
scroll to position [1170, 0]
click at [146, 77] on div at bounding box center [135, 79] width 62 height 43
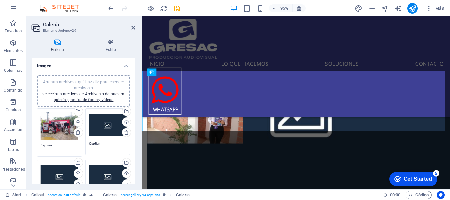
scroll to position [973, 0]
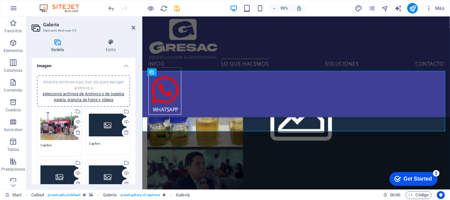
click at [104, 123] on div "Arrastra archivos aquí, haz clic para escoger archivos o selecciona archivos de…" at bounding box center [108, 125] width 38 height 26
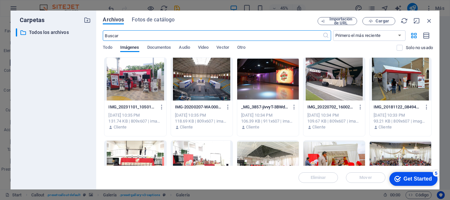
scroll to position [1170, 0]
drag, startPoint x: 31, startPoint y: 84, endPoint x: 205, endPoint y: 83, distance: 173.7
click at [205, 83] on div at bounding box center [202, 79] width 62 height 43
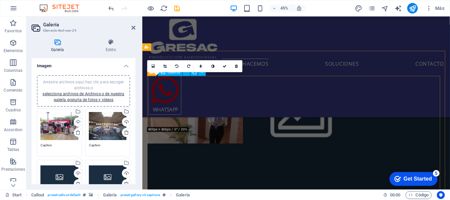
scroll to position [973, 0]
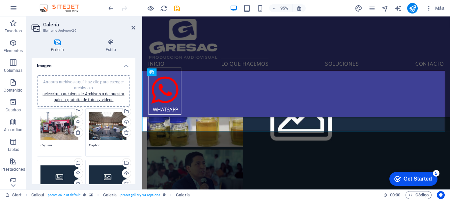
click at [57, 172] on div "Arrastra archivos aquí, haz clic para escoger archivos o selecciona archivos de…" at bounding box center [60, 176] width 38 height 26
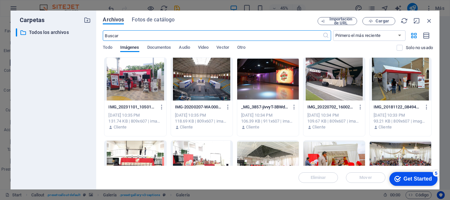
scroll to position [1170, 0]
click at [254, 78] on div at bounding box center [268, 79] width 62 height 43
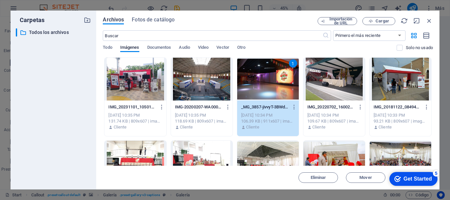
click at [254, 78] on div "1" at bounding box center [268, 79] width 62 height 43
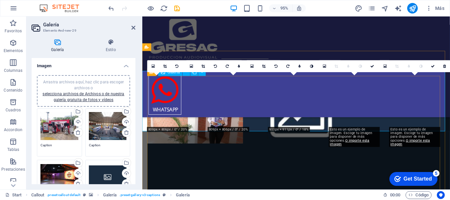
scroll to position [973, 0]
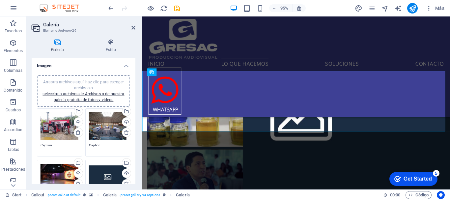
click at [109, 176] on div "Arrastra archivos aquí, haz clic para escoger archivos o selecciona archivos de…" at bounding box center [108, 176] width 38 height 26
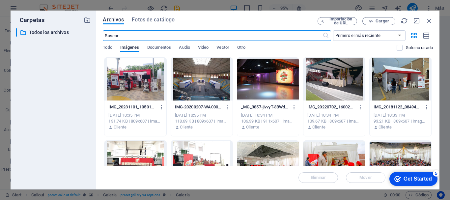
scroll to position [1170, 0]
click at [313, 78] on div at bounding box center [335, 79] width 62 height 43
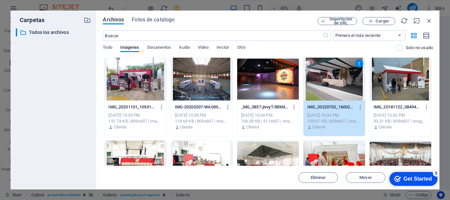
click at [313, 78] on div "1" at bounding box center [335, 79] width 62 height 43
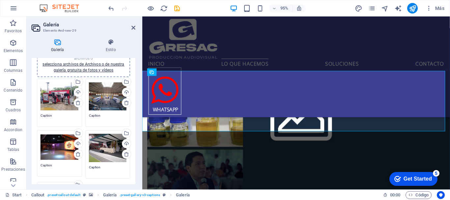
scroll to position [66, 0]
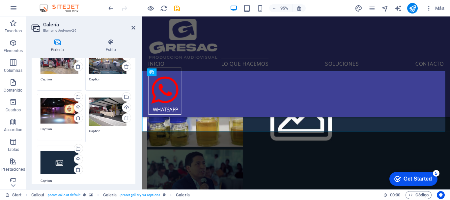
click at [63, 157] on div "Arrastra archivos aquí, haz clic para escoger archivos o selecciona archivos de…" at bounding box center [60, 162] width 38 height 26
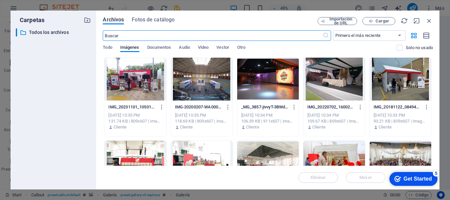
click at [392, 81] on div at bounding box center [401, 79] width 62 height 43
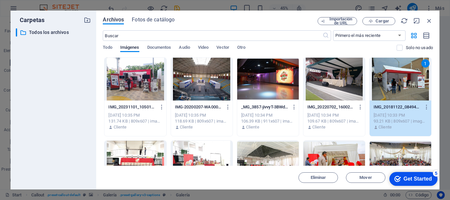
click at [392, 81] on div "1" at bounding box center [401, 79] width 62 height 43
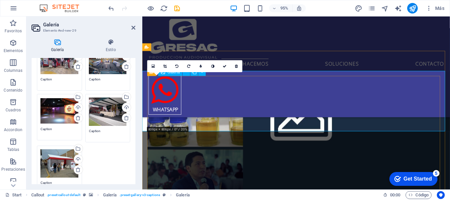
scroll to position [1006, 0]
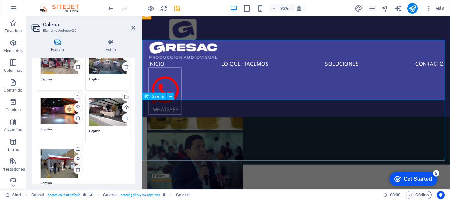
scroll to position [1052, 0]
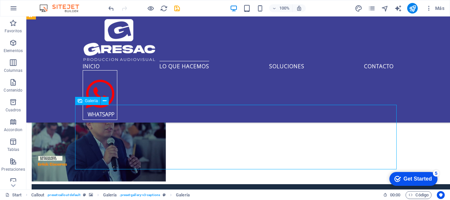
select select "4"
select select "px"
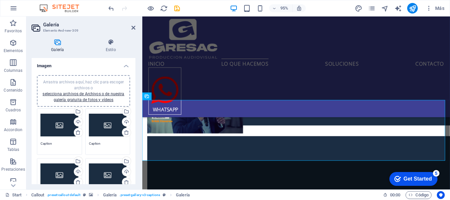
scroll to position [1006, 0]
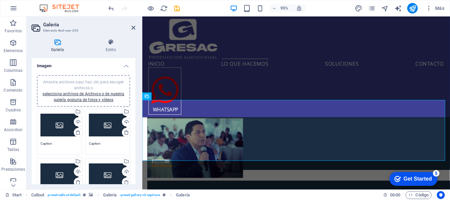
click at [61, 126] on div "Arrastra archivos aquí, haz clic para escoger archivos o selecciona archivos de…" at bounding box center [60, 125] width 38 height 26
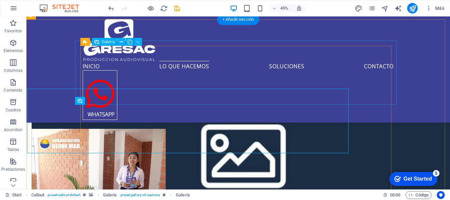
scroll to position [1052, 0]
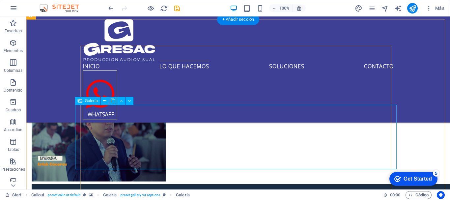
select select "4"
select select "px"
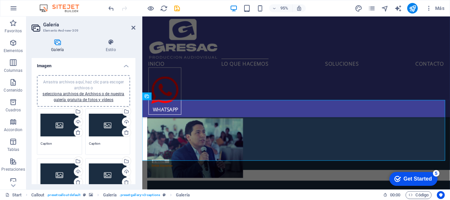
scroll to position [33, 0]
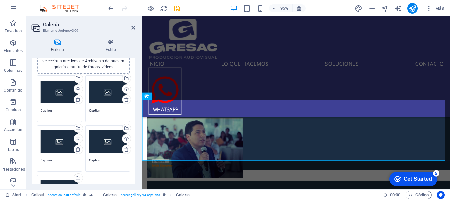
click at [59, 92] on div "Arrastra archivos aquí, haz clic para escoger archivos o selecciona archivos de…" at bounding box center [60, 92] width 38 height 26
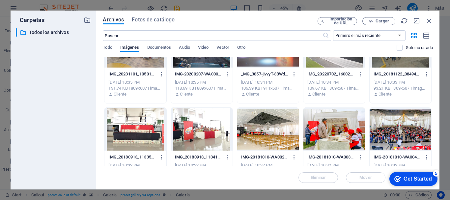
click at [141, 132] on div at bounding box center [135, 129] width 62 height 43
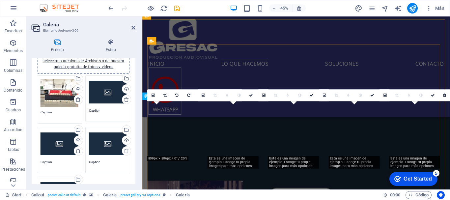
scroll to position [1006, 0]
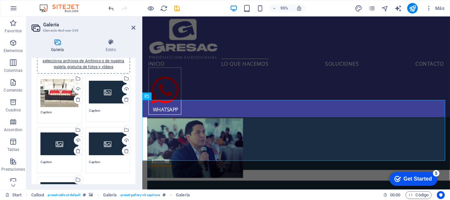
click at [104, 95] on div "Arrastra archivos aquí, haz clic para escoger archivos o selecciona archivos de…" at bounding box center [108, 92] width 38 height 26
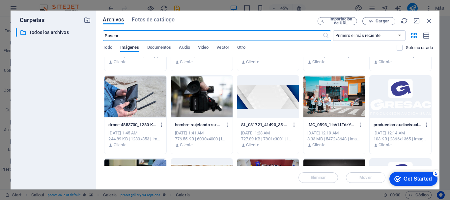
scroll to position [231, 0]
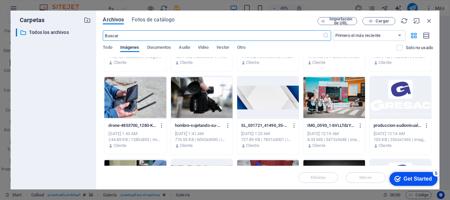
click at [334, 103] on div at bounding box center [335, 97] width 62 height 43
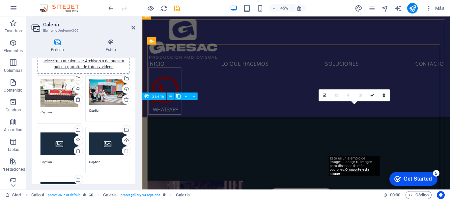
scroll to position [1006, 0]
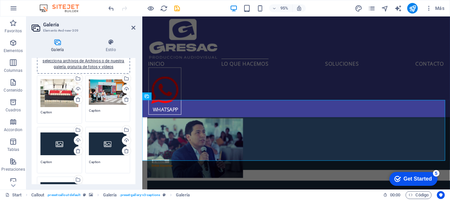
click at [54, 140] on div "Arrastra archivos aquí, haz clic para escoger archivos o selecciona archivos de…" at bounding box center [60, 144] width 38 height 26
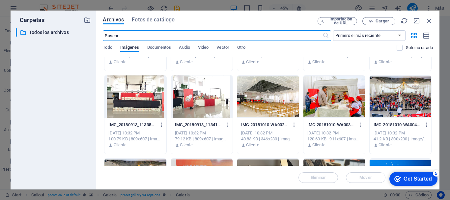
scroll to position [66, 0]
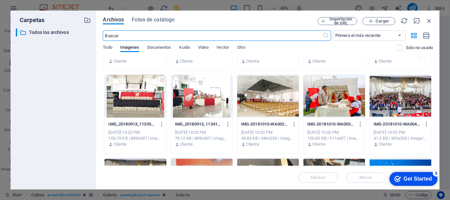
click at [344, 92] on div at bounding box center [335, 96] width 62 height 43
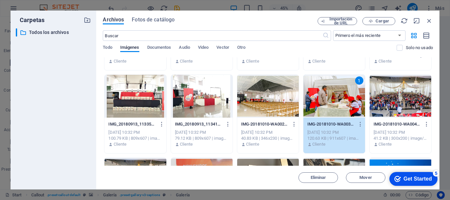
drag, startPoint x: 344, startPoint y: 92, endPoint x: 180, endPoint y: 84, distance: 164.3
click at [344, 92] on div "1" at bounding box center [335, 96] width 62 height 43
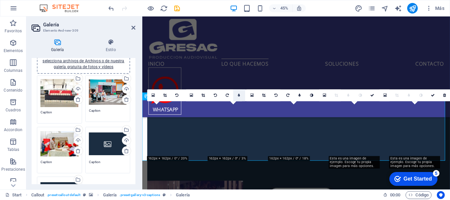
scroll to position [1006, 0]
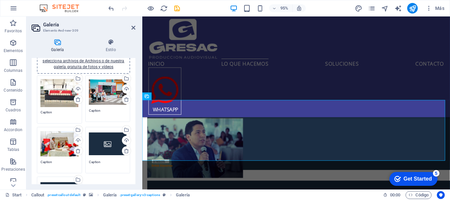
click at [102, 144] on div "Arrastra archivos aquí, haz clic para escoger archivos o selecciona archivos de…" at bounding box center [108, 144] width 38 height 26
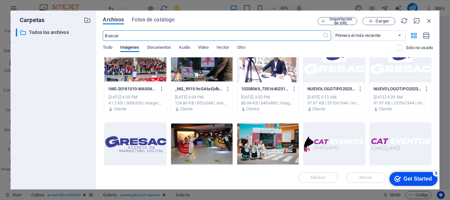
scroll to position [692, 0]
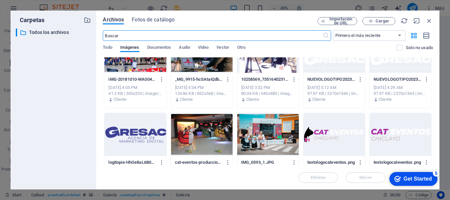
click at [212, 130] on div at bounding box center [202, 134] width 62 height 43
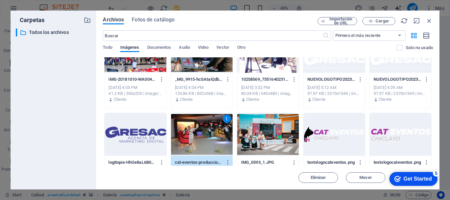
click at [212, 130] on div "1" at bounding box center [202, 134] width 62 height 43
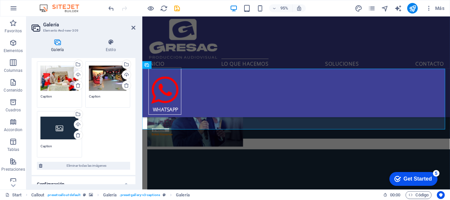
scroll to position [99, 0]
click at [54, 126] on div "Arrastra archivos aquí, haz clic para escoger archivos o selecciona archivos de…" at bounding box center [60, 127] width 38 height 26
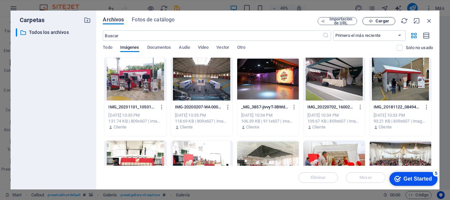
click at [370, 20] on icon "button" at bounding box center [371, 21] width 4 height 4
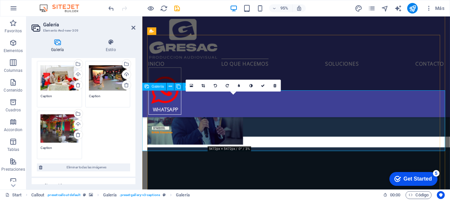
scroll to position [1068, 0]
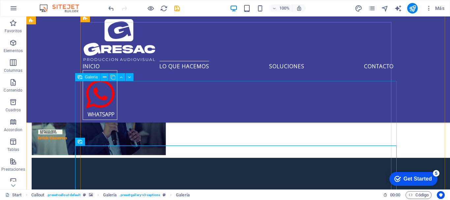
scroll to position [1134, 0]
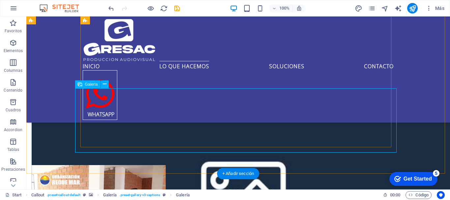
select select "4"
select select "px"
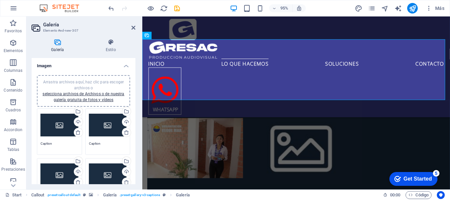
drag, startPoint x: 50, startPoint y: 127, endPoint x: 145, endPoint y: 91, distance: 101.5
click at [50, 127] on div "Arrastra archivos aquí, haz clic para escoger archivos o selecciona archivos de…" at bounding box center [60, 125] width 38 height 26
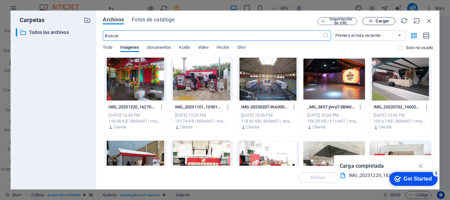
click at [374, 19] on span "Cargar" at bounding box center [379, 21] width 27 height 4
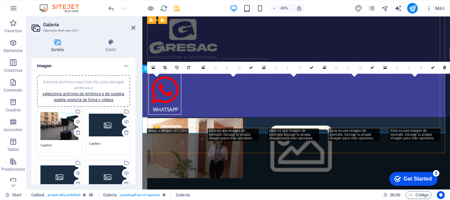
scroll to position [1099, 0]
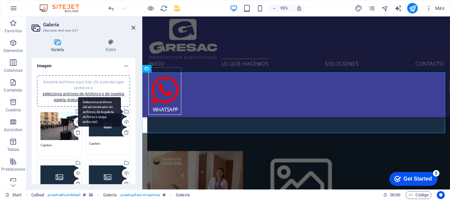
click at [103, 125] on div "Selecciona archivos del administrador de archivos, de la galería de fotos o car…" at bounding box center [99, 112] width 43 height 30
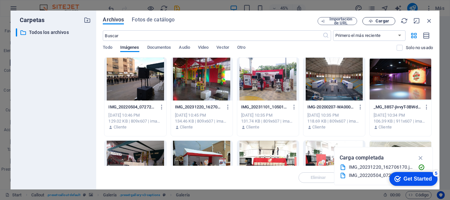
click at [378, 21] on span "Cargar" at bounding box center [383, 21] width 14 height 4
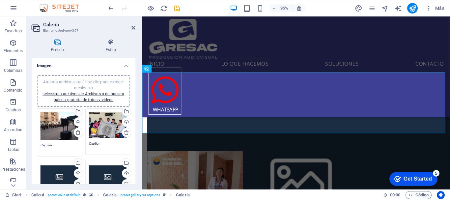
click at [62, 167] on div "Arrastra archivos aquí, haz clic para escoger archivos o selecciona archivos de…" at bounding box center [60, 176] width 38 height 26
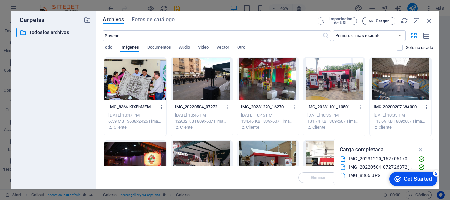
click at [375, 21] on span "Cargar" at bounding box center [379, 21] width 27 height 4
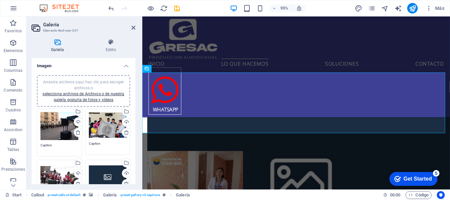
click at [97, 173] on div "Arrastra archivos aquí, haz clic para escoger archivos o selecciona archivos de…" at bounding box center [108, 176] width 38 height 26
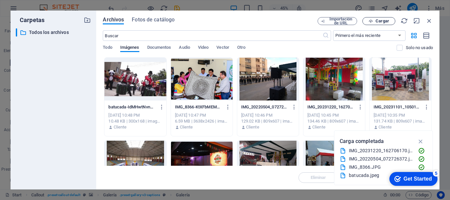
click at [372, 23] on icon "button" at bounding box center [371, 21] width 4 height 4
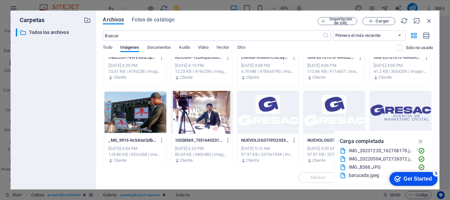
scroll to position [725, 0]
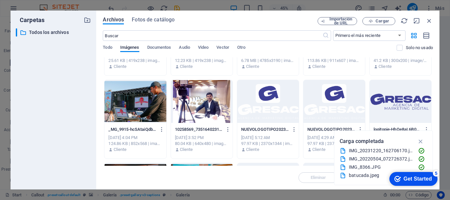
click at [118, 110] on div at bounding box center [135, 101] width 62 height 43
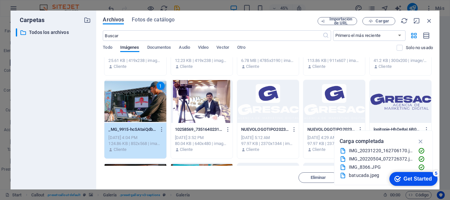
click at [118, 110] on div "1" at bounding box center [135, 101] width 62 height 43
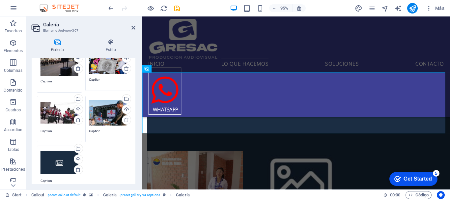
scroll to position [66, 0]
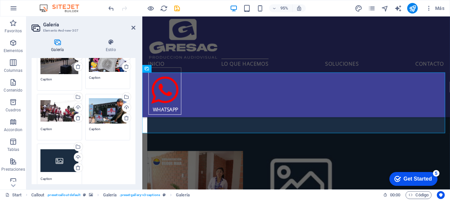
click at [58, 162] on div "Arrastra archivos aquí, haz clic para escoger archivos o selecciona archivos de…" at bounding box center [60, 160] width 38 height 26
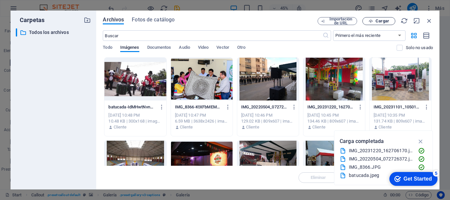
click at [366, 18] on button "Cargar" at bounding box center [379, 21] width 33 height 8
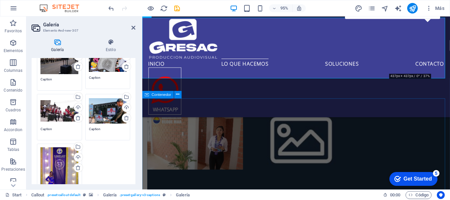
scroll to position [1132, 0]
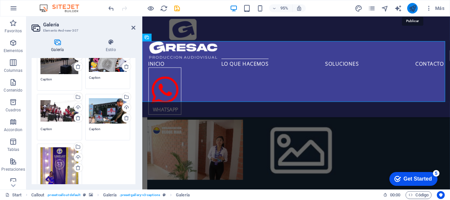
click at [416, 8] on icon "publish" at bounding box center [413, 9] width 8 height 8
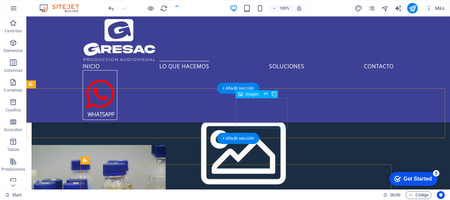
scroll to position [1000, 0]
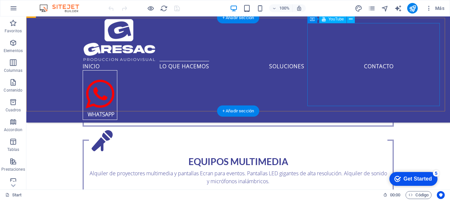
scroll to position [659, 0]
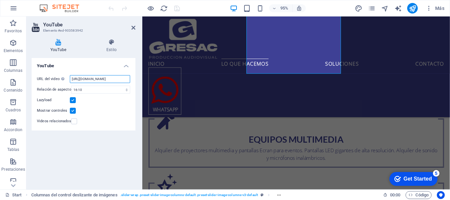
click at [102, 78] on input "[URL][DOMAIN_NAME]" at bounding box center [100, 79] width 60 height 8
paste input "[DOMAIN_NAME][URL]"
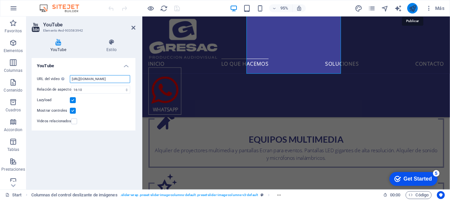
type input "[URL][DOMAIN_NAME]"
click at [414, 9] on icon "publish" at bounding box center [413, 9] width 8 height 8
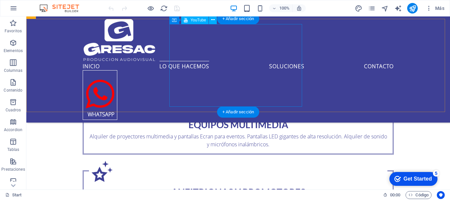
scroll to position [692, 0]
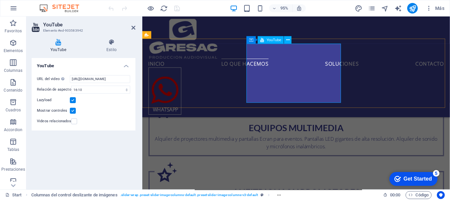
scroll to position [573, 0]
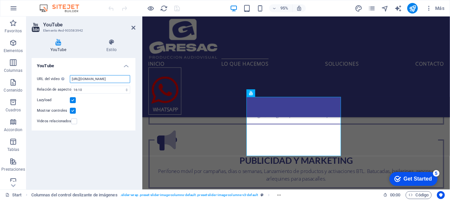
click at [109, 78] on input "[URL][DOMAIN_NAME]" at bounding box center [100, 79] width 60 height 8
paste input "[DOMAIN_NAME][URL]"
type input "[URL][DOMAIN_NAME]"
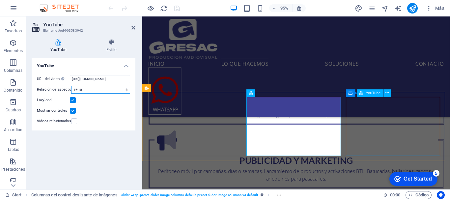
scroll to position [0, 0]
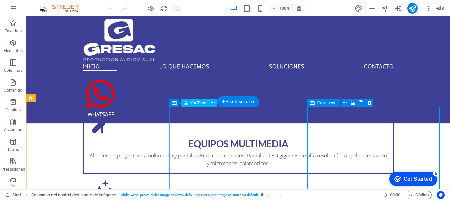
scroll to position [671, 0]
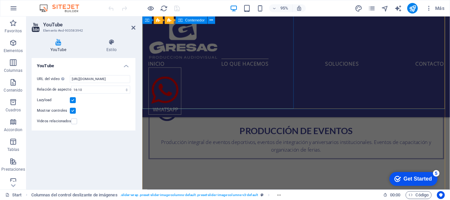
scroll to position [605, 0]
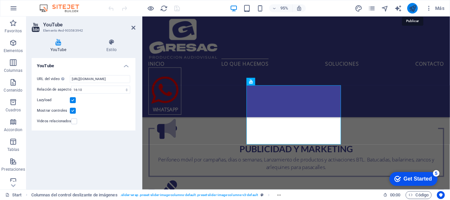
click at [414, 9] on icon "publish" at bounding box center [413, 9] width 8 height 8
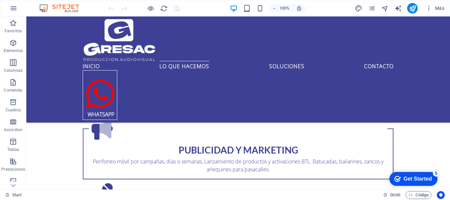
scroll to position [605, 0]
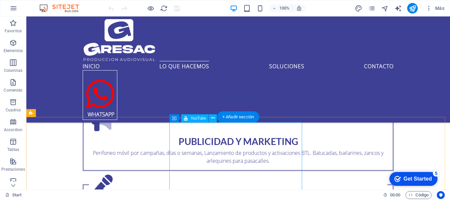
scroll to position [659, 0]
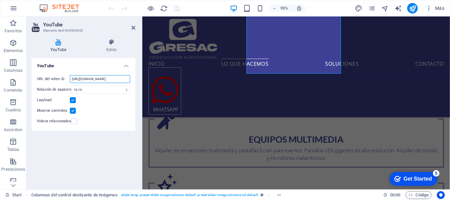
click at [94, 79] on input "[URL][DOMAIN_NAME]" at bounding box center [100, 79] width 60 height 8
paste input "[DOMAIN_NAME][URL]"
type input "[URL][DOMAIN_NAME]"
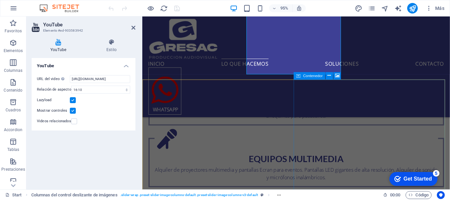
scroll to position [626, 0]
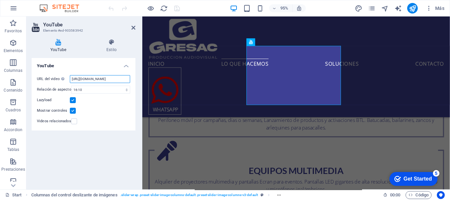
click at [116, 78] on input "[URL][DOMAIN_NAME]" at bounding box center [100, 79] width 60 height 8
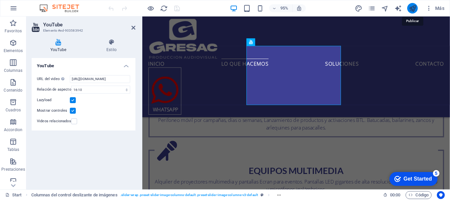
click at [415, 9] on icon "publish" at bounding box center [413, 9] width 8 height 8
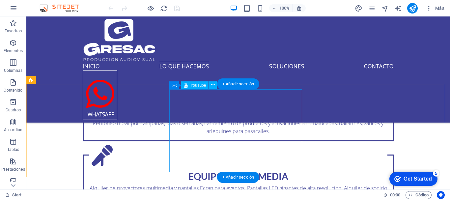
scroll to position [626, 0]
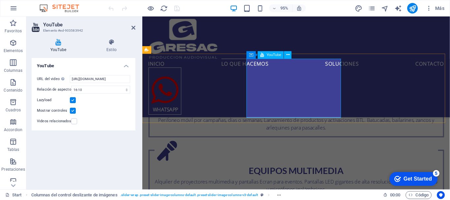
scroll to position [593, 0]
